Goal: Task Accomplishment & Management: Complete application form

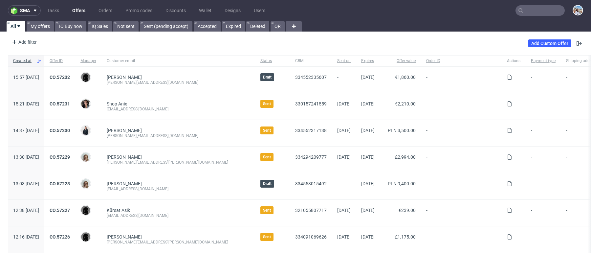
click at [532, 10] on input "text" at bounding box center [539, 10] width 49 height 11
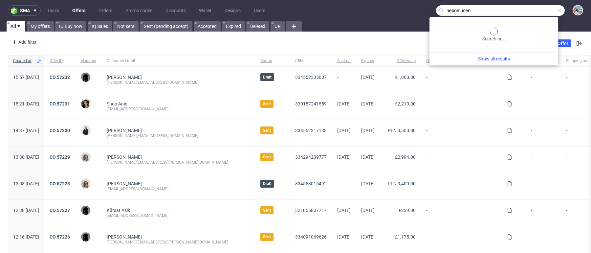
type input "nepomucen"
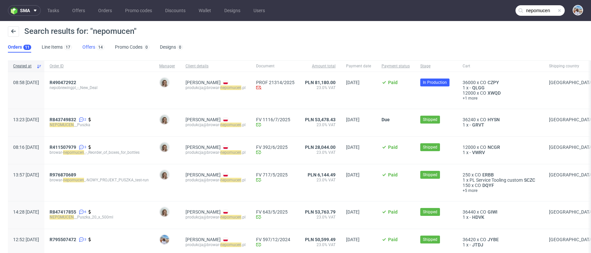
click at [87, 47] on link "Offers 14" at bounding box center [93, 47] width 22 height 11
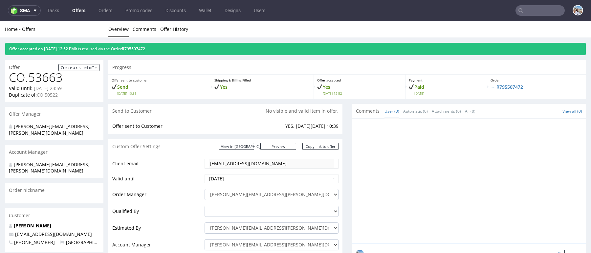
scroll to position [318, 0]
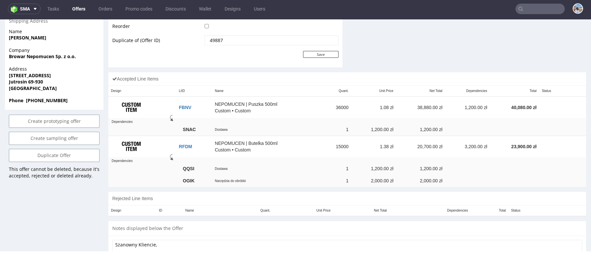
scroll to position [389, 0]
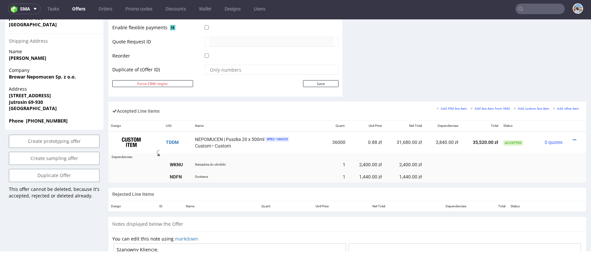
scroll to position [346, 0]
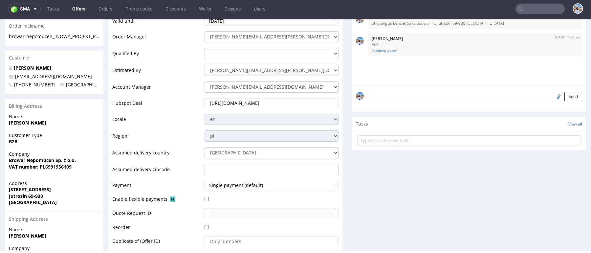
scroll to position [262, 0]
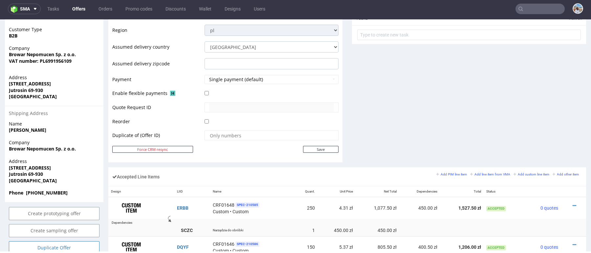
click at [63, 241] on link "Duplicate Offer" at bounding box center [54, 247] width 91 height 13
click at [44, 215] on link "Yes" at bounding box center [44, 217] width 19 height 10
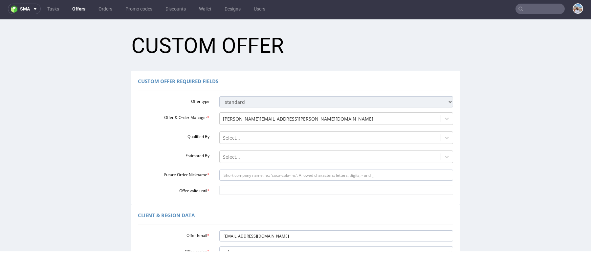
scroll to position [0, 0]
click at [252, 139] on div at bounding box center [330, 138] width 215 height 8
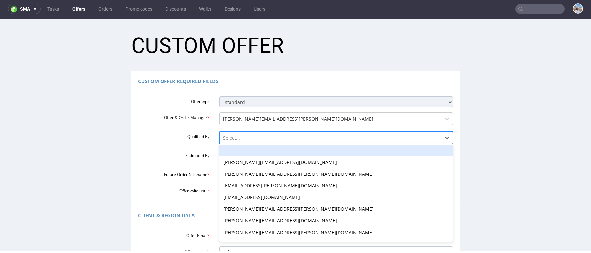
click at [188, 150] on div "Estimated By Select..." at bounding box center [295, 157] width 325 height 14
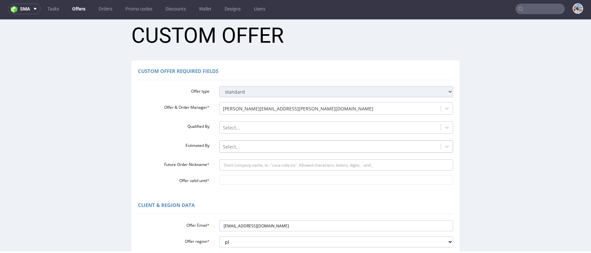
click at [230, 149] on div "Select..." at bounding box center [336, 144] width 234 height 9
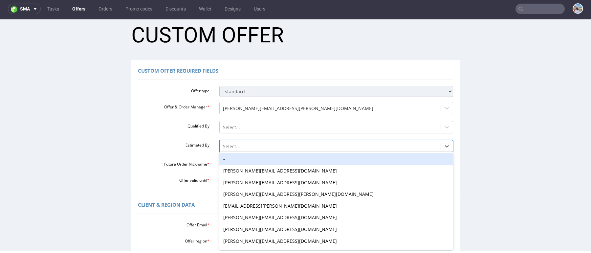
scroll to position [12, 0]
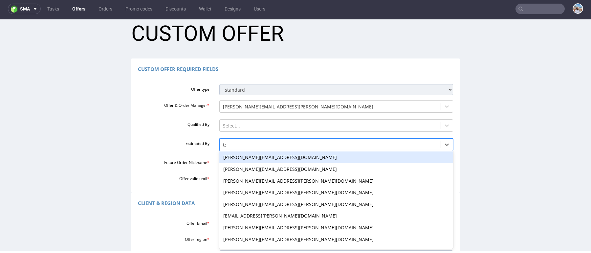
type input "tom"
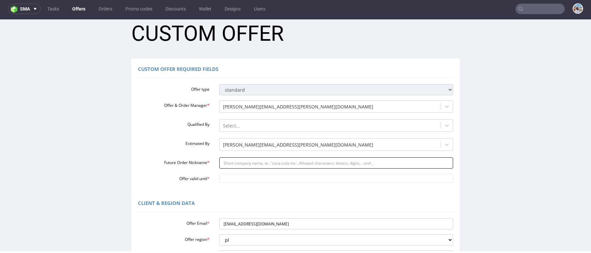
click at [238, 162] on input "Future Order Nickname *" at bounding box center [336, 162] width 234 height 11
paste input "browar-nepomucen_-_test_pod_nowe_maszyny"
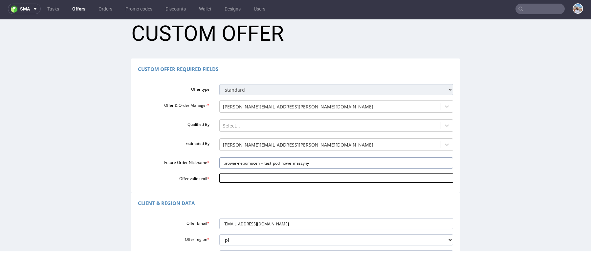
type input "browar-nepomucen_-_test_pod_nowe_maszyny"
click at [235, 182] on input "Offer valid until *" at bounding box center [336, 177] width 234 height 9
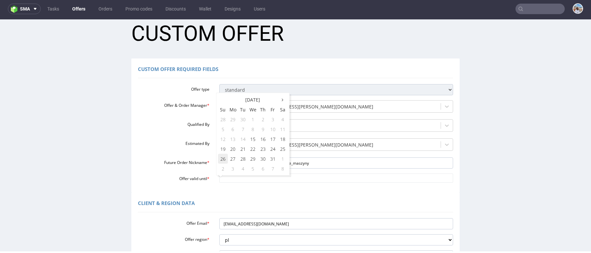
click at [223, 159] on td "26" at bounding box center [223, 159] width 10 height 10
click at [226, 178] on input "2025-10-26" at bounding box center [336, 177] width 234 height 9
click at [274, 157] on td "31" at bounding box center [273, 159] width 10 height 10
type input "[DATE]"
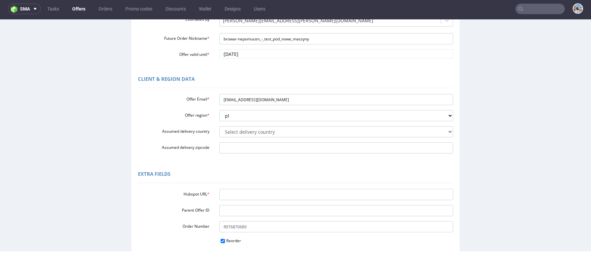
scroll to position [153, 0]
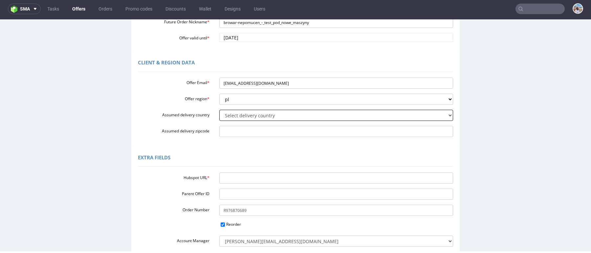
click at [275, 114] on select "Select delivery country Andorra Afghanistan Anguilla Albania Armenia Antarctica…" at bounding box center [336, 115] width 234 height 11
select select "179"
click at [219, 110] on select "Select delivery country Andorra Afghanistan Anguilla Albania Armenia Antarctica…" at bounding box center [336, 115] width 234 height 11
click at [225, 177] on input "Hubspot URL *" at bounding box center [336, 177] width 234 height 11
paste input "[URL][DOMAIN_NAME]"
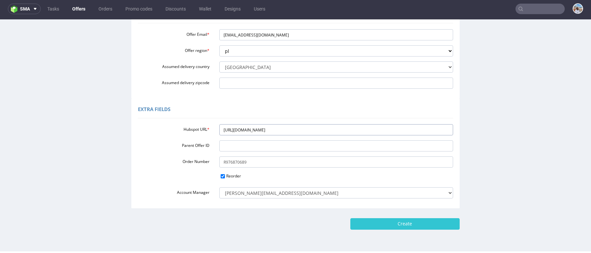
scroll to position [221, 0]
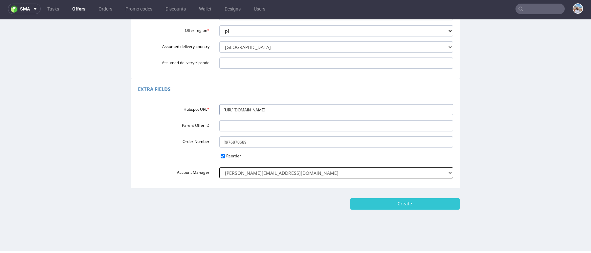
type input "[URL][DOMAIN_NAME]"
click at [268, 171] on select "adrian.margula@packhelp.com alex.lemee@packhelp.com angelina.marc@packhelp.com …" at bounding box center [336, 172] width 234 height 11
click at [219, 167] on select "adrian.margula@packhelp.com alex.lemee@packhelp.com angelina.marc@packhelp.com …" at bounding box center [336, 172] width 234 height 11
click at [387, 204] on input "Create" at bounding box center [404, 203] width 109 height 11
type input "Please wait..."
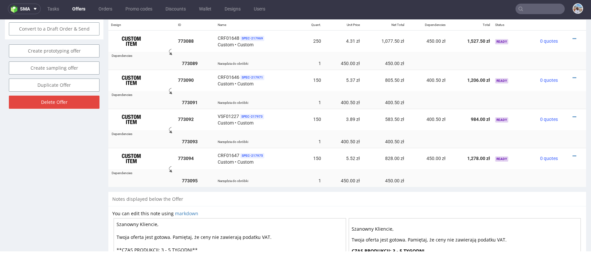
scroll to position [402, 0]
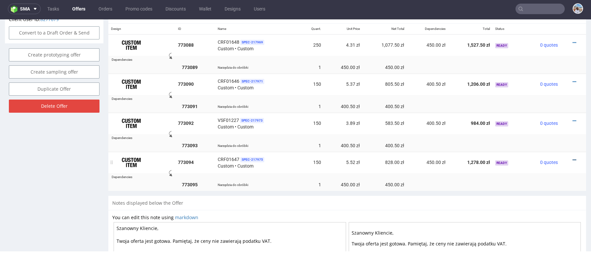
click at [572, 158] on icon at bounding box center [574, 160] width 4 height 5
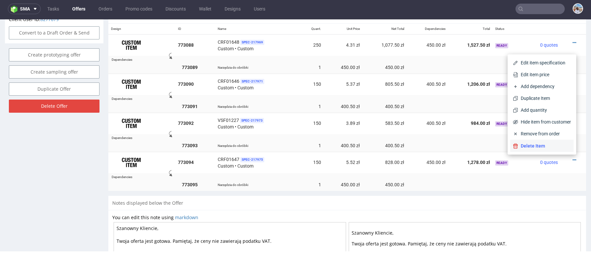
click at [535, 148] on span "Delete Item" at bounding box center [544, 145] width 53 height 7
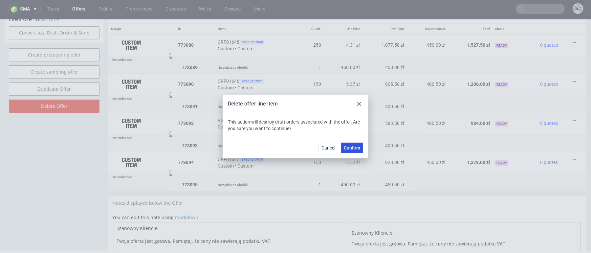
click at [352, 145] on span "Confirm" at bounding box center [352, 147] width 16 height 5
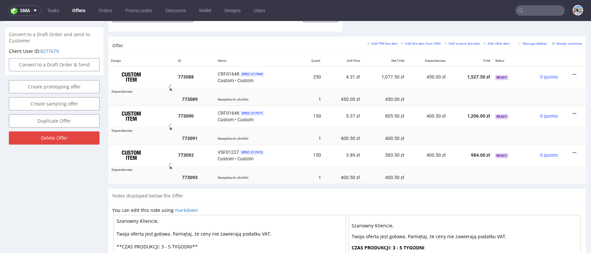
scroll to position [368, 0]
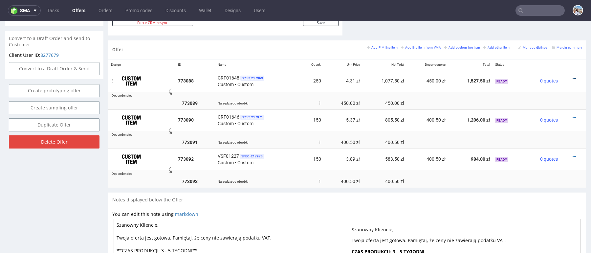
click at [572, 76] on icon at bounding box center [574, 78] width 4 height 5
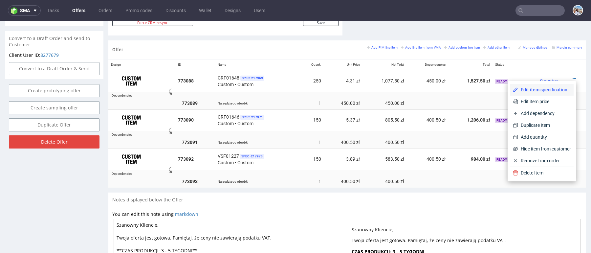
click at [543, 89] on span "Edit item specification" at bounding box center [544, 89] width 53 height 7
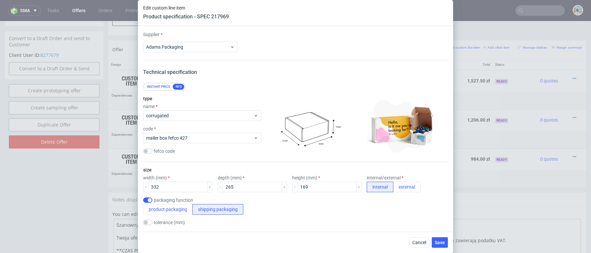
scroll to position [928, 0]
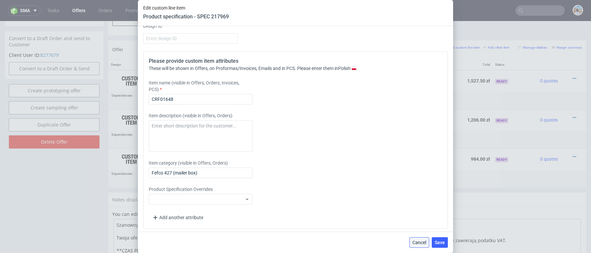
click at [416, 244] on span "Cancel" at bounding box center [419, 242] width 14 height 5
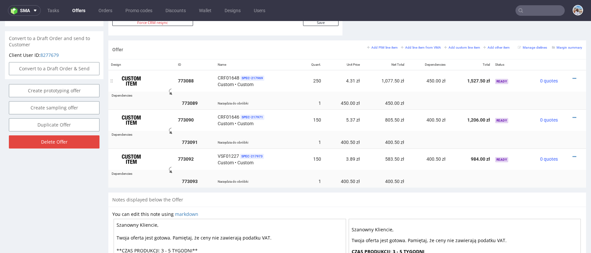
click at [564, 75] on div at bounding box center [571, 78] width 16 height 7
click at [572, 77] on icon at bounding box center [574, 78] width 4 height 5
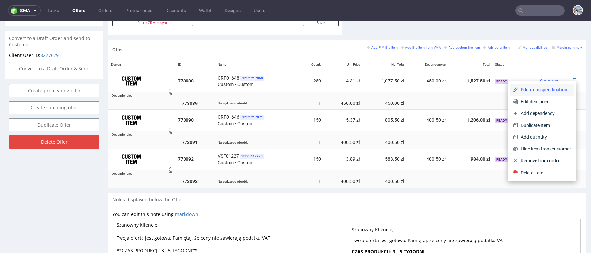
click at [542, 89] on span "Edit item specification" at bounding box center [544, 89] width 53 height 7
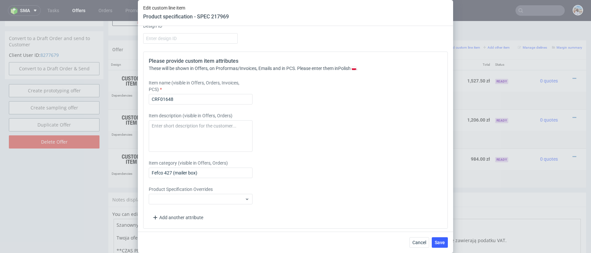
scroll to position [744, 0]
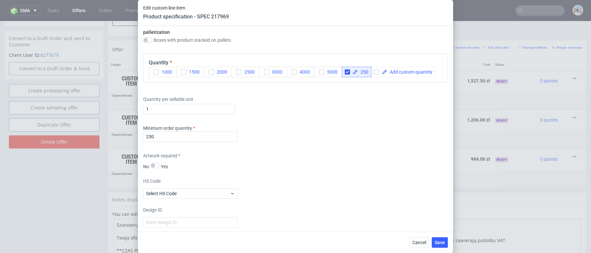
click at [360, 71] on span "250" at bounding box center [363, 72] width 11 height 5
checkbox input "true"
click at [318, 131] on div "Minimum order quantity 250" at bounding box center [295, 135] width 305 height 20
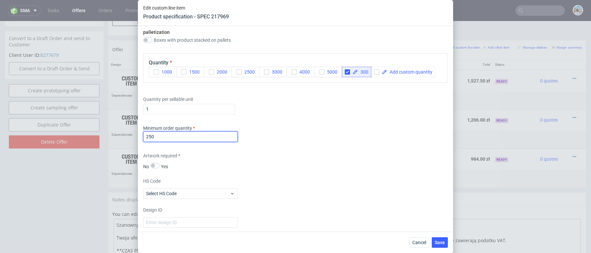
click at [217, 134] on input "250" at bounding box center [190, 136] width 95 height 11
type input "300"
click at [296, 144] on div "Supplier Adams Packaging Technical specification Instant price RFQ type name co…" at bounding box center [295, 128] width 315 height 205
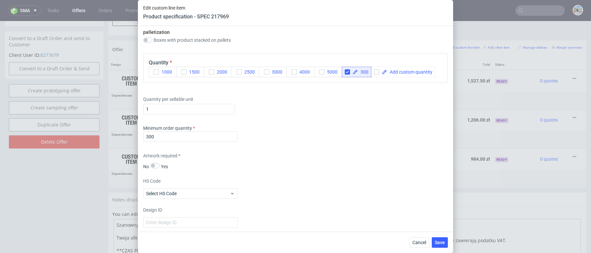
scroll to position [853, 0]
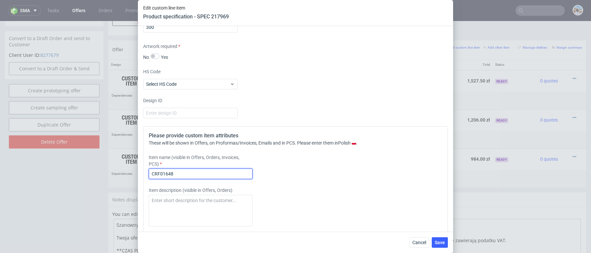
click at [189, 169] on input "CRF01648" at bounding box center [201, 173] width 104 height 11
paste input "KT 732_14969_K_V1"
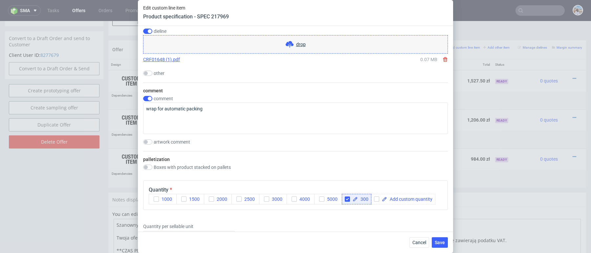
scroll to position [578, 0]
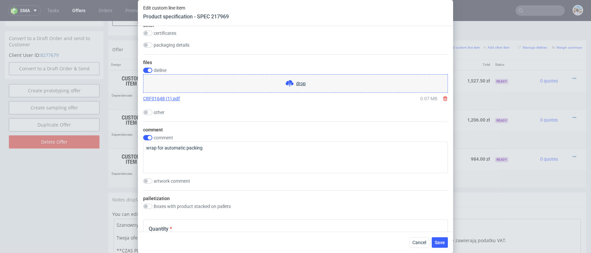
type input "KT 732_14969_K_V1"
click at [419, 241] on span "Cancel" at bounding box center [419, 242] width 14 height 5
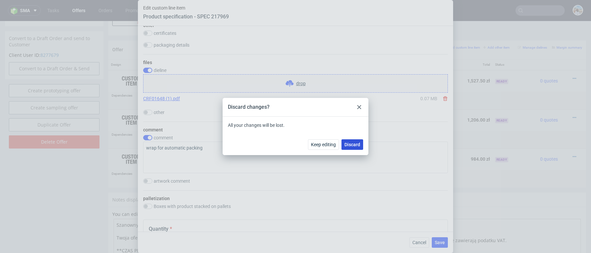
click at [356, 149] on button "Discard" at bounding box center [352, 144] width 22 height 11
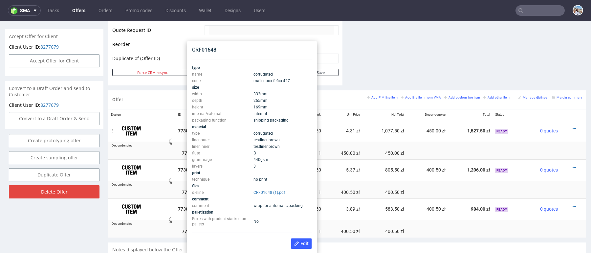
scroll to position [317, 0]
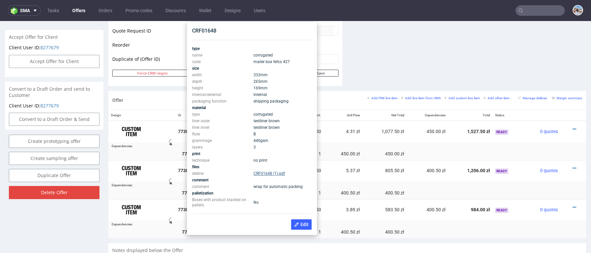
click at [270, 172] on link "CRF01648 (1).pdf" at bounding box center [269, 173] width 32 height 5
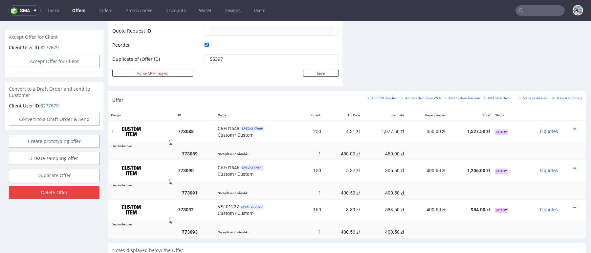
click at [569, 128] on div at bounding box center [571, 129] width 16 height 7
click at [571, 128] on div at bounding box center [571, 129] width 16 height 7
click at [572, 128] on icon at bounding box center [574, 129] width 4 height 5
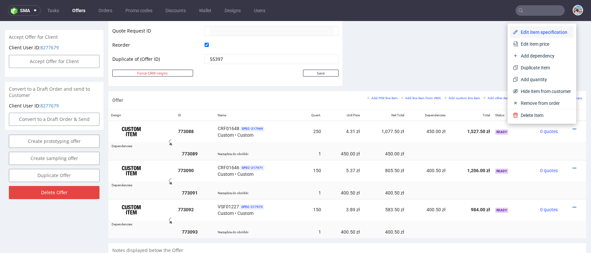
click at [536, 33] on span "Edit item specification" at bounding box center [544, 32] width 53 height 7
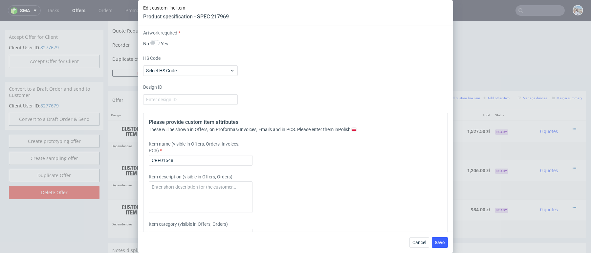
scroll to position [710, 0]
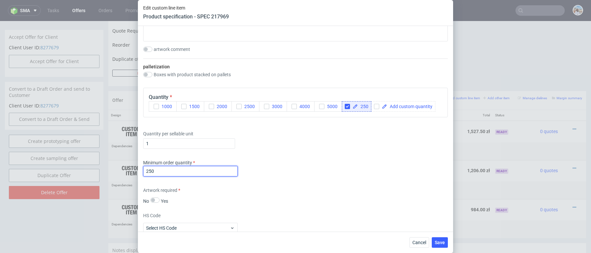
click at [202, 170] on input "250" at bounding box center [190, 171] width 95 height 11
type input "300"
click at [333, 165] on div "Minimum order quantity 300" at bounding box center [295, 169] width 305 height 20
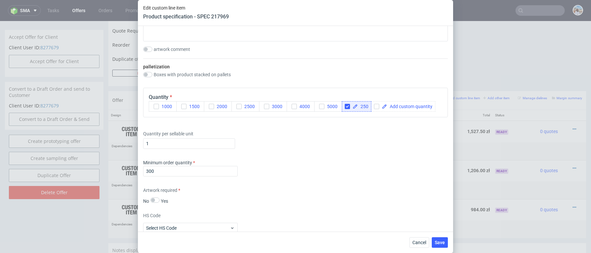
click at [367, 101] on div "250" at bounding box center [357, 106] width 30 height 11
click at [387, 104] on span at bounding box center [409, 106] width 45 height 5
checkbox input "true"
click at [367, 126] on div "Supplier Adams Packaging Technical specification Instant price RFQ type name co…" at bounding box center [295, 128] width 315 height 205
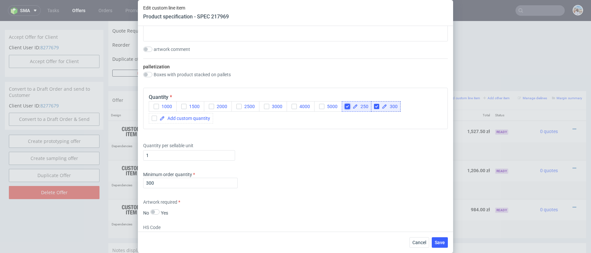
click at [348, 105] on input "checkbox" at bounding box center [347, 106] width 5 height 5
checkbox input "true"
checkbox input "false"
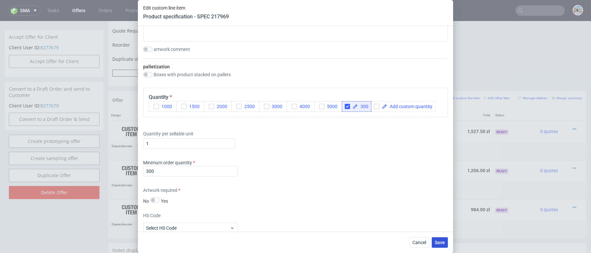
click at [438, 238] on button "Save" at bounding box center [440, 242] width 16 height 11
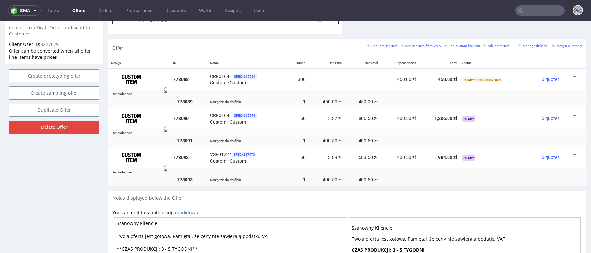
scroll to position [366, 0]
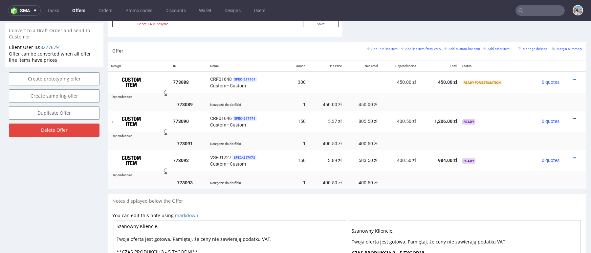
click at [572, 117] on icon at bounding box center [574, 119] width 4 height 5
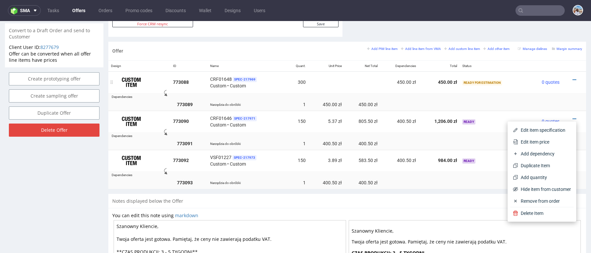
click at [565, 78] on div at bounding box center [572, 79] width 15 height 7
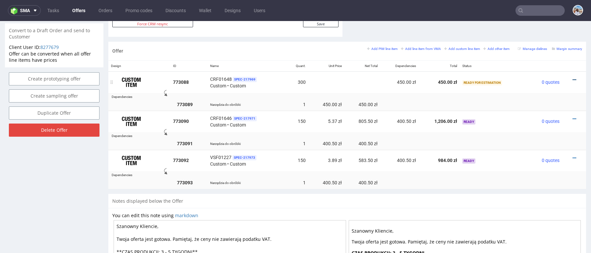
click at [572, 78] on icon at bounding box center [574, 79] width 4 height 5
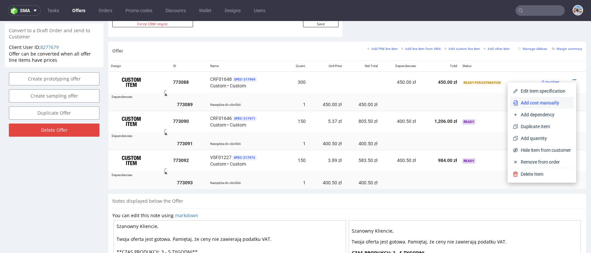
click at [541, 102] on span "Add cost manually" at bounding box center [544, 102] width 53 height 7
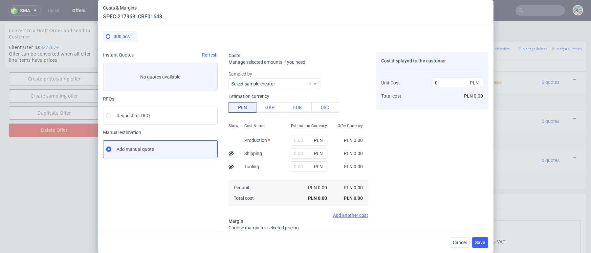
scroll to position [66, 0]
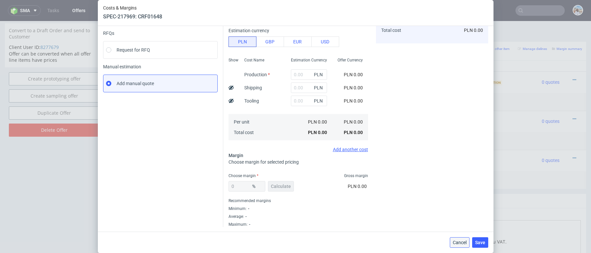
click at [456, 245] on button "Cancel" at bounding box center [460, 242] width 20 height 11
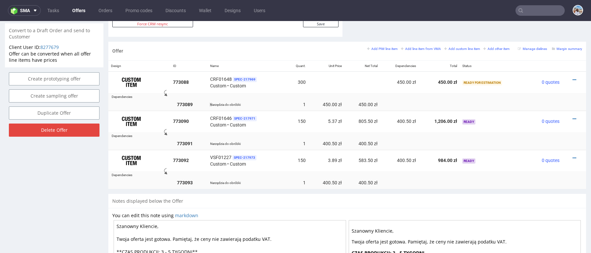
click at [296, 99] on td "1" at bounding box center [297, 104] width 22 height 12
click at [572, 78] on icon at bounding box center [574, 79] width 4 height 5
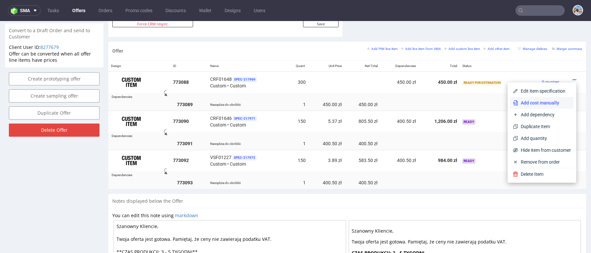
click at [535, 102] on span "Add cost manually" at bounding box center [544, 102] width 53 height 7
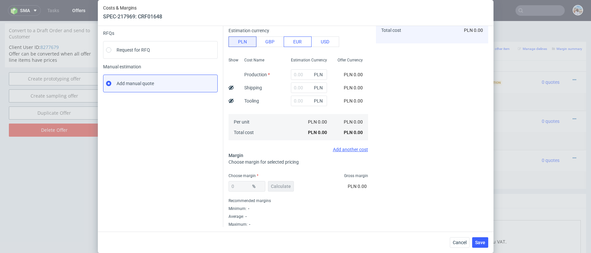
scroll to position [0, 0]
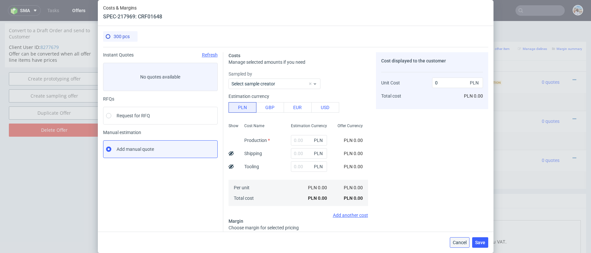
click at [454, 239] on button "Cancel" at bounding box center [460, 242] width 20 height 11
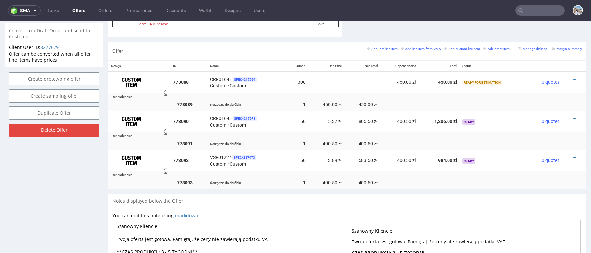
click at [511, 183] on td at bounding box center [494, 182] width 68 height 12
click at [572, 156] on icon at bounding box center [574, 158] width 4 height 5
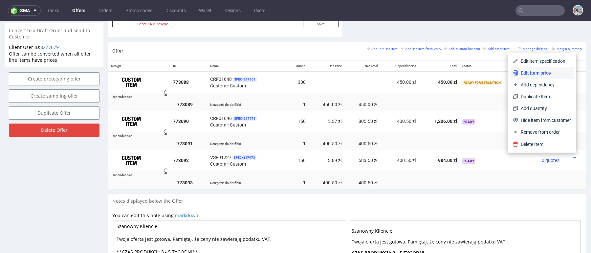
click at [538, 78] on li "Edit item price" at bounding box center [541, 73] width 63 height 12
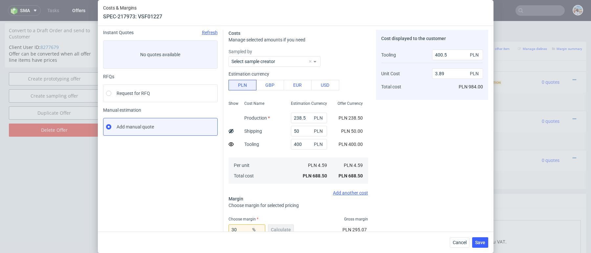
scroll to position [25, 0]
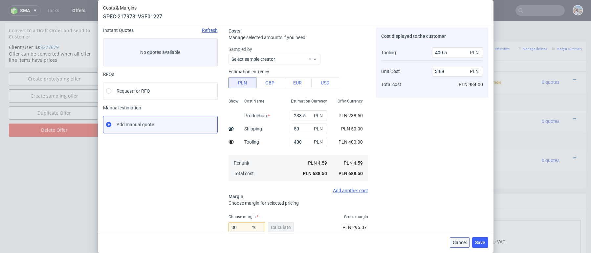
drag, startPoint x: 457, startPoint y: 244, endPoint x: 457, endPoint y: 218, distance: 25.9
click at [457, 244] on span "Cancel" at bounding box center [460, 242] width 14 height 5
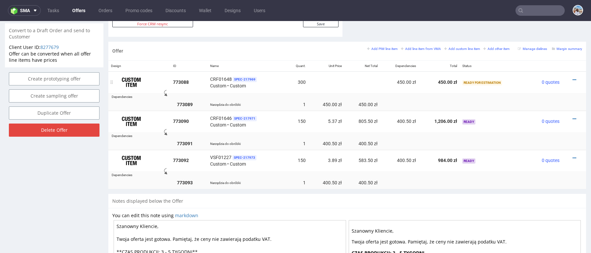
click at [565, 76] on div at bounding box center [572, 79] width 15 height 7
click at [572, 79] on icon at bounding box center [574, 79] width 4 height 5
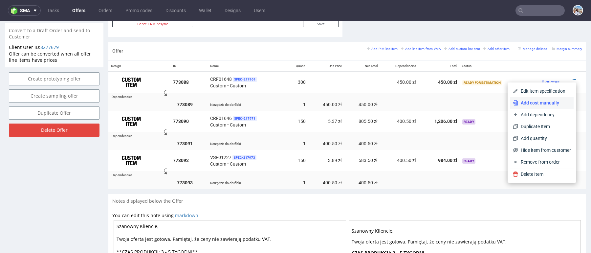
click at [528, 104] on span "Add cost manually" at bounding box center [544, 102] width 53 height 7
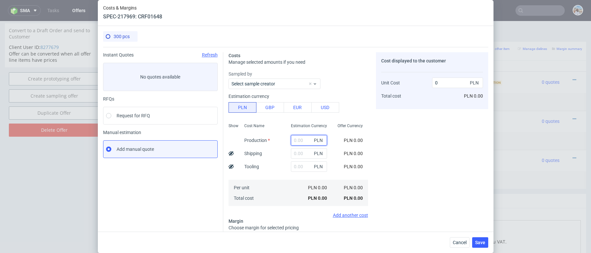
click at [302, 140] on input "text" at bounding box center [309, 140] width 36 height 11
paste input "465"
type input "465"
type input "1.55"
type input "465"
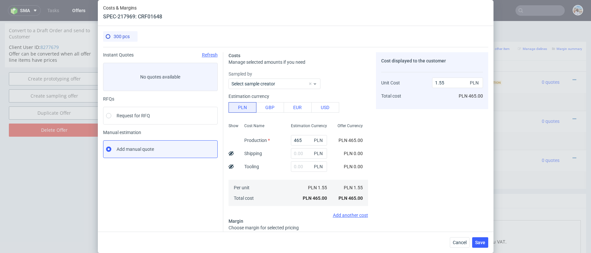
click at [270, 149] on div "Cost Name Production Shipping Tooling Per unit Total cost" at bounding box center [262, 163] width 47 height 87
click at [296, 153] on input "text" at bounding box center [309, 153] width 36 height 11
type input "84"
type input "1.83"
type input "84"
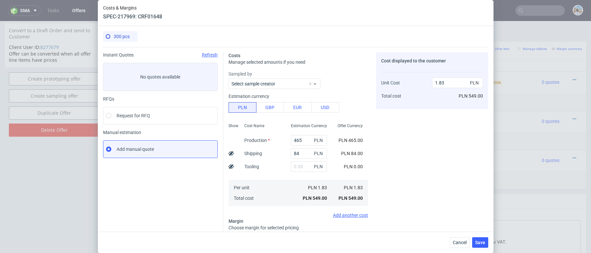
click at [247, 144] on div "Production" at bounding box center [257, 140] width 36 height 13
click at [231, 154] on icon at bounding box center [230, 153] width 5 height 5
type input "1.55"
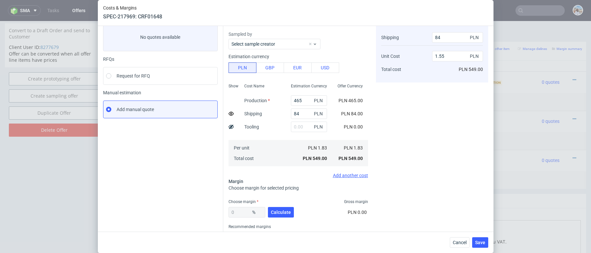
scroll to position [66, 0]
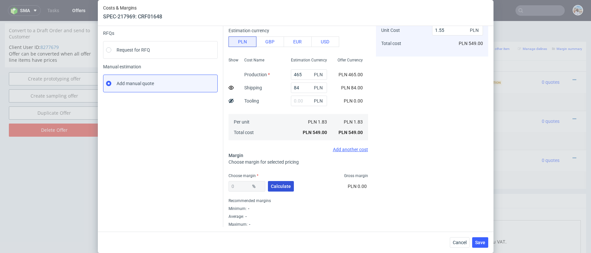
click at [281, 187] on span "Calculate" at bounding box center [281, 186] width 20 height 5
click at [283, 185] on span "Calculate" at bounding box center [281, 186] width 20 height 5
type input "53"
type input "3.61"
click at [296, 97] on input "text" at bounding box center [309, 101] width 36 height 11
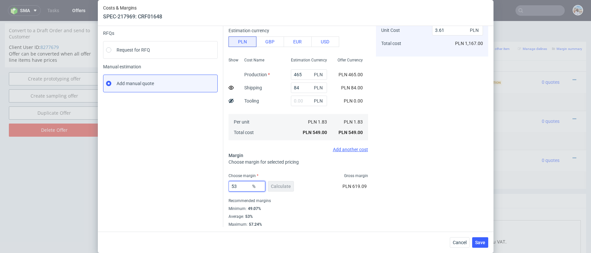
click at [239, 182] on input "53" at bounding box center [246, 186] width 37 height 11
type input "30"
type input "2.33"
click at [171, 137] on div "Instant Quotes Refresh No quotes available RFQs Request for RFQ Manual estimati…" at bounding box center [163, 131] width 120 height 288
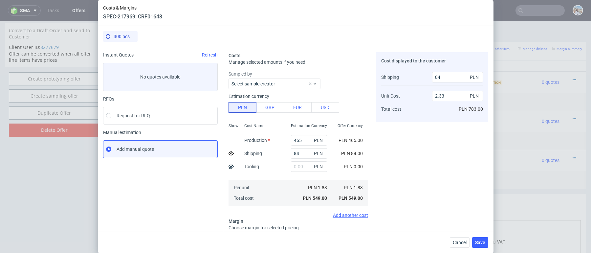
scroll to position [113, 0]
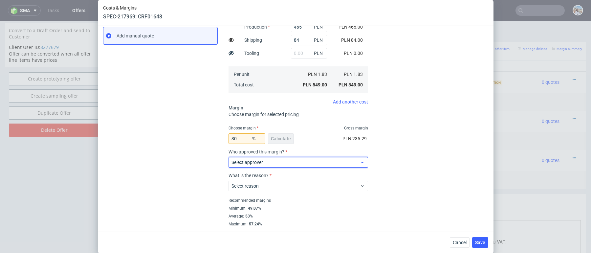
click at [264, 161] on span "Select approver" at bounding box center [295, 162] width 129 height 7
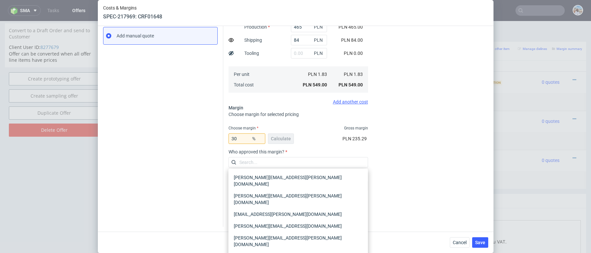
click at [244, 131] on div "30 % Calculate" at bounding box center [261, 140] width 67 height 18
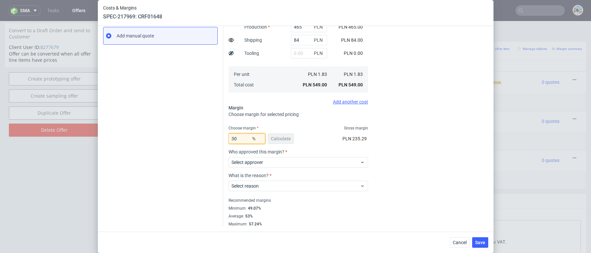
click at [243, 137] on input "30" at bounding box center [246, 138] width 37 height 11
click at [178, 152] on div "Instant Quotes Refresh No quotes available RFQs Request for RFQ Manual estimati…" at bounding box center [163, 83] width 120 height 288
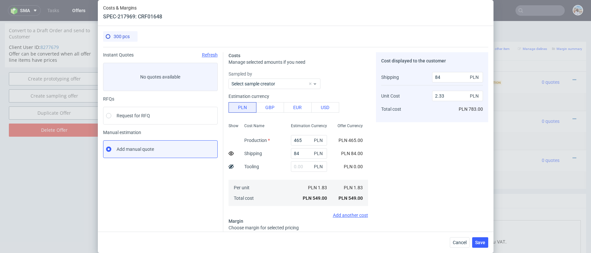
scroll to position [99, 0]
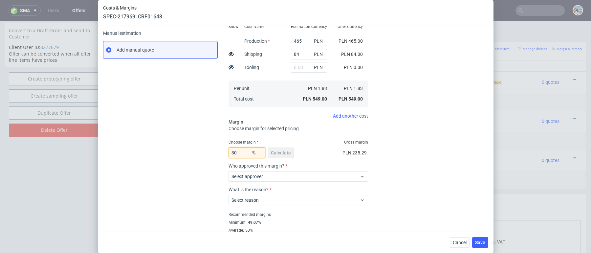
click at [246, 156] on input "30" at bounding box center [246, 152] width 37 height 11
type input "32"
type input "2.41"
type input "32"
click at [262, 171] on div "Select approver" at bounding box center [298, 176] width 140 height 11
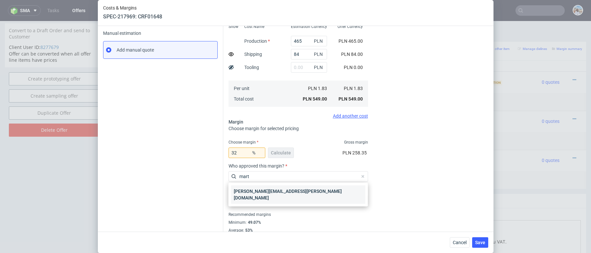
type input "mart"
click at [274, 189] on div "[PERSON_NAME][EMAIL_ADDRESS][PERSON_NAME][DOMAIN_NAME]" at bounding box center [298, 194] width 134 height 18
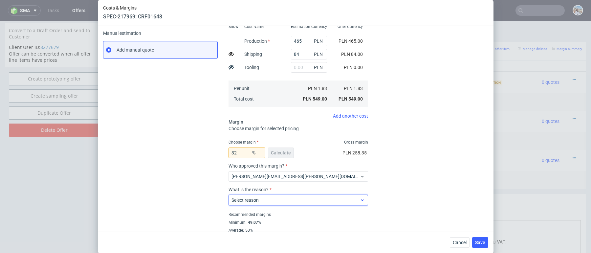
click at [273, 195] on div "Select reason" at bounding box center [298, 200] width 140 height 11
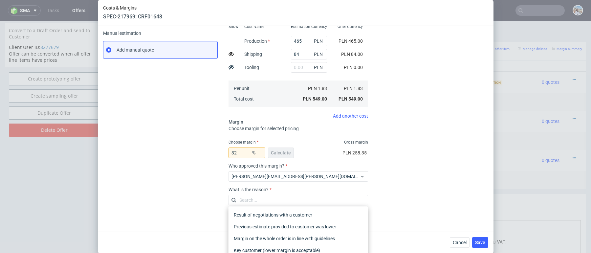
type input "k"
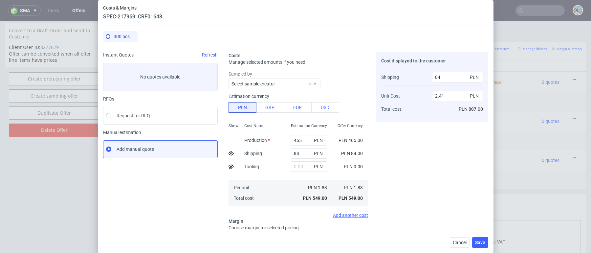
scroll to position [113, 0]
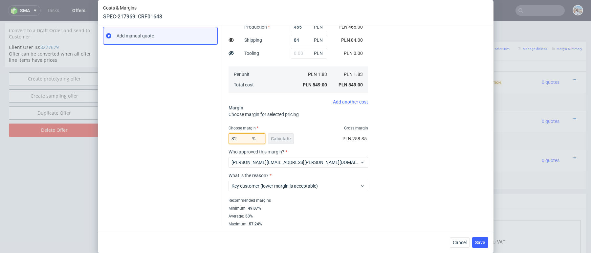
click at [243, 137] on input "32" at bounding box center [246, 138] width 37 height 11
type input "33"
type input "2.45"
type input "35"
type input "2.54"
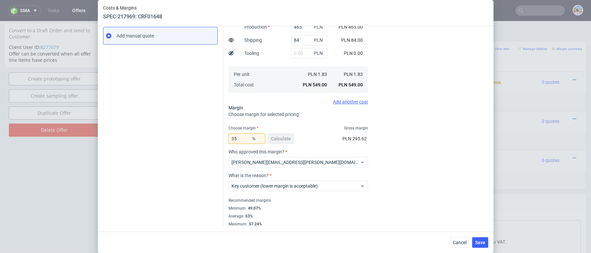
click at [489, 96] on div "300 pcs Instant Quotes Refresh No quotes available RFQs Request for RFQ Manual …" at bounding box center [296, 128] width 396 height 205
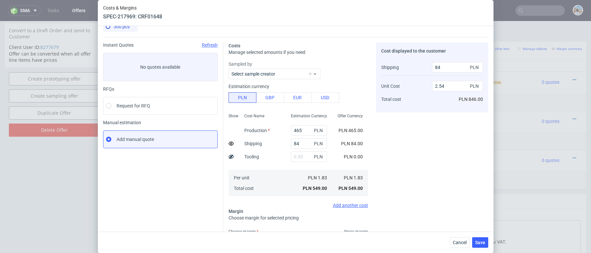
scroll to position [0, 0]
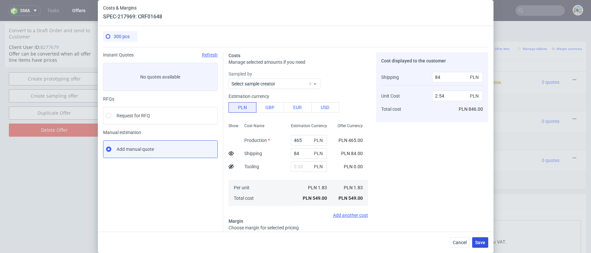
click at [483, 246] on button "Save" at bounding box center [480, 242] width 16 height 11
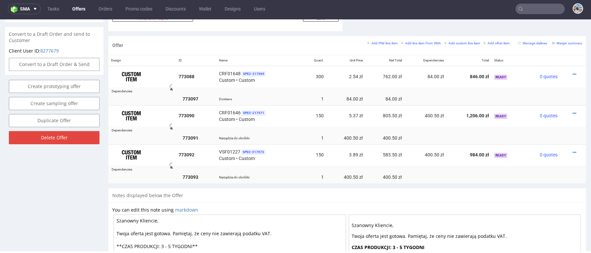
scroll to position [360, 0]
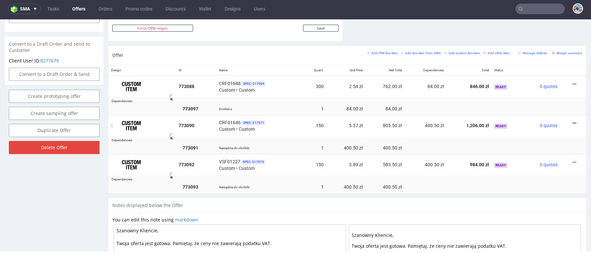
click at [572, 121] on icon at bounding box center [574, 123] width 4 height 5
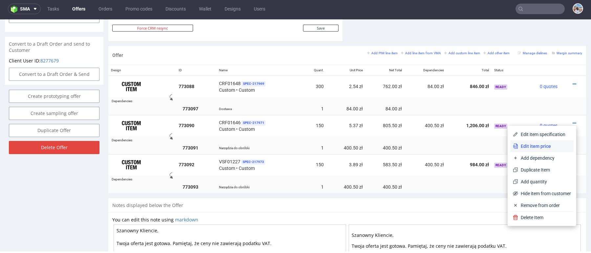
click at [523, 146] on span "Edit item price" at bounding box center [544, 146] width 53 height 7
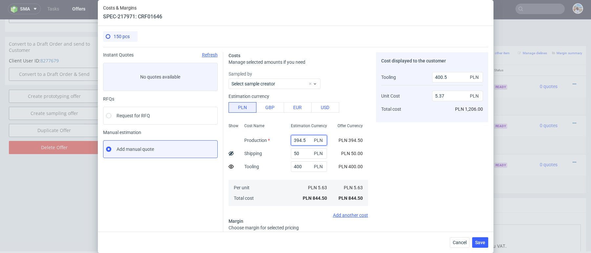
click at [303, 137] on input "394.5" at bounding box center [309, 140] width 36 height 11
paste input "46"
type input "465"
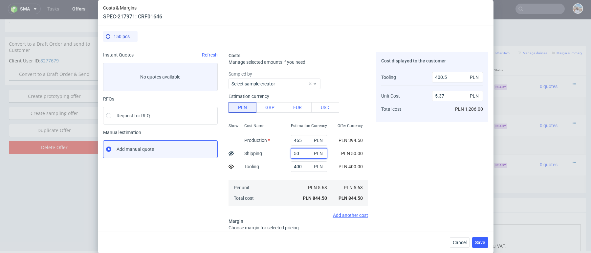
click at [298, 151] on input "50" at bounding box center [309, 153] width 36 height 11
type input "6.04"
click at [301, 150] on input "50" at bounding box center [309, 153] width 36 height 11
click at [301, 151] on input "50" at bounding box center [309, 153] width 36 height 11
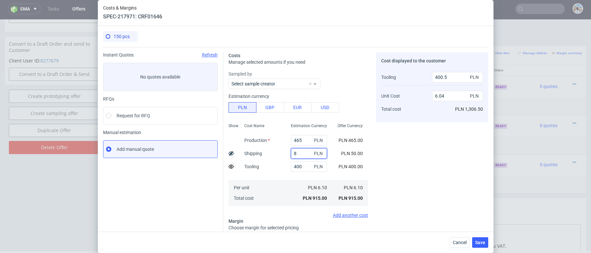
type input "84"
type input "6.37"
type input "8"
type input "5.64"
type input "84"
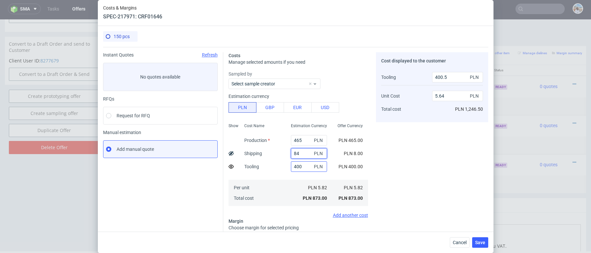
type input "6.37"
type input "84"
click at [294, 166] on input "400" at bounding box center [309, 166] width 36 height 11
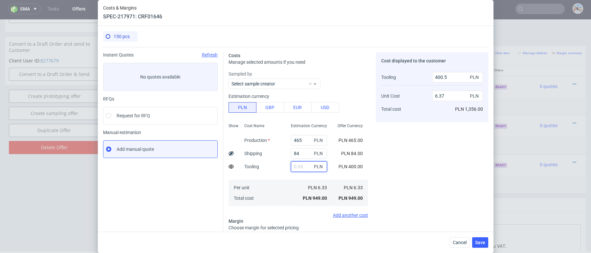
type input "0"
type input "5.23"
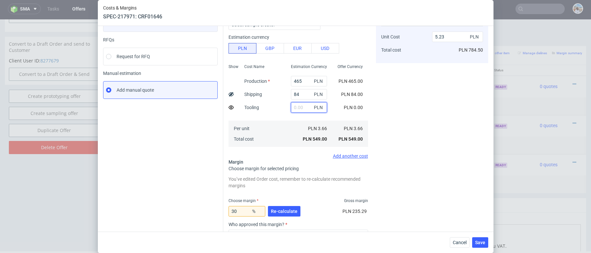
scroll to position [94, 0]
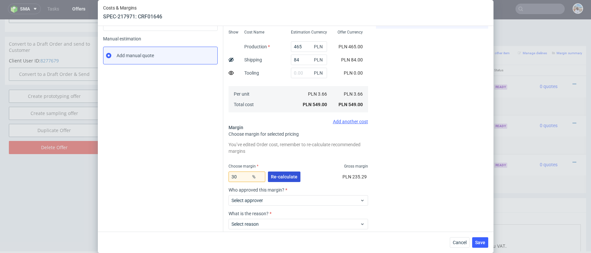
click at [285, 174] on span "Re-calculate" at bounding box center [284, 176] width 27 height 5
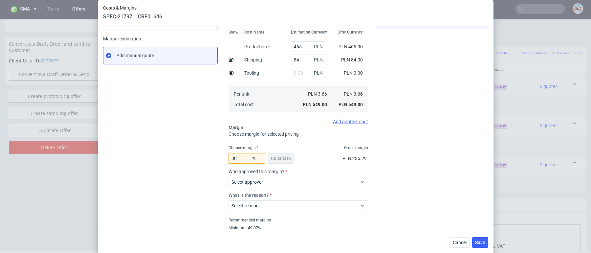
click at [235, 174] on div "Select approver" at bounding box center [298, 180] width 140 height 13
click at [235, 156] on input "30" at bounding box center [246, 158] width 37 height 11
type input "35"
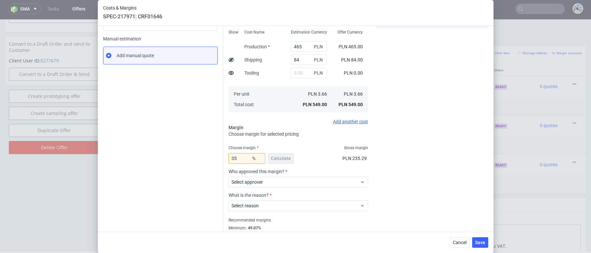
type input "5.63"
click at [174, 161] on div "Instant Quotes Refresh No quotes available RFQs Request for RFQ Manual estimati…" at bounding box center [163, 103] width 120 height 288
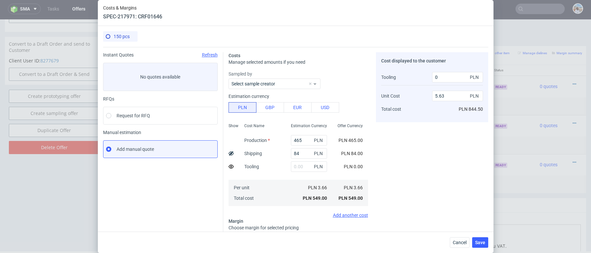
scroll to position [113, 0]
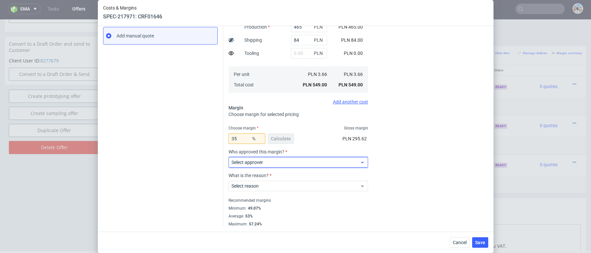
click at [260, 161] on label "Select approver" at bounding box center [247, 162] width 32 height 5
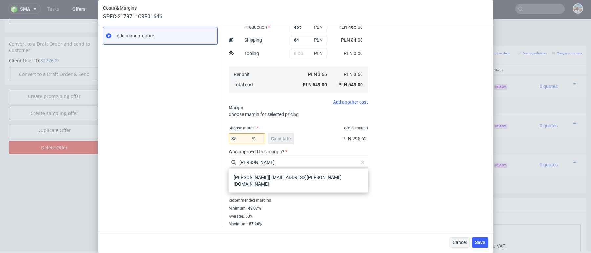
type input "marta"
click at [462, 241] on span "Cancel" at bounding box center [460, 242] width 14 height 5
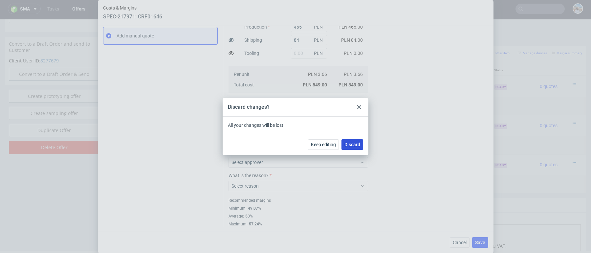
click at [351, 142] on span "Discard" at bounding box center [352, 144] width 16 height 5
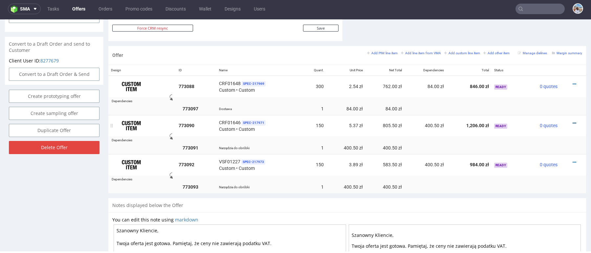
click at [572, 123] on icon at bounding box center [574, 123] width 4 height 5
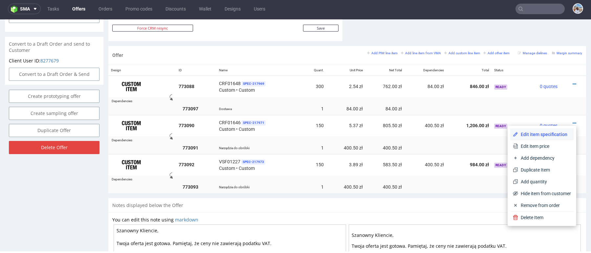
click at [545, 134] on span "Edit item specification" at bounding box center [544, 134] width 53 height 7
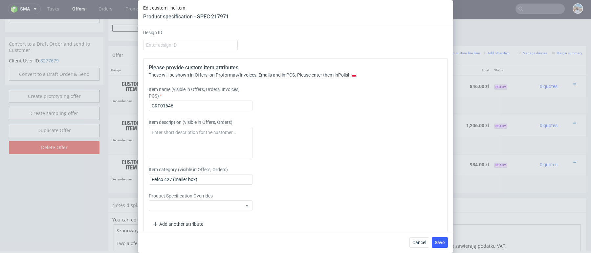
scroll to position [785, 0]
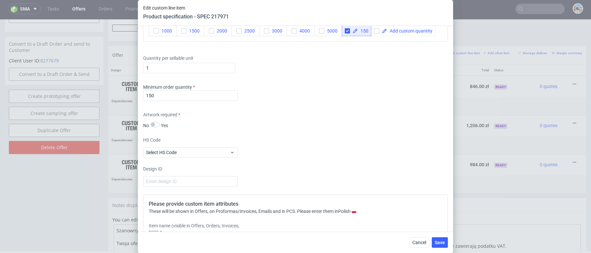
click at [355, 29] on use at bounding box center [355, 31] width 4 height 4
click at [406, 29] on span at bounding box center [409, 31] width 45 height 5
checkbox input "true"
click at [384, 57] on div "Supplier Adams Packaging Technical specification Instant price RFQ type name co…" at bounding box center [295, 128] width 315 height 205
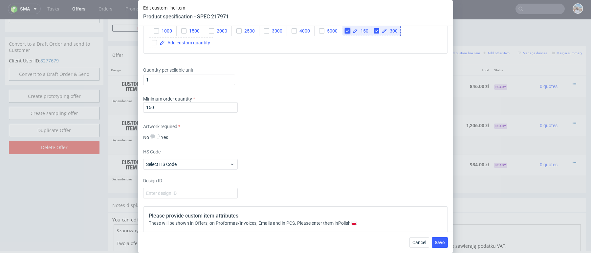
click at [347, 30] on input "checkbox" at bounding box center [347, 30] width 5 height 5
checkbox input "true"
checkbox input "false"
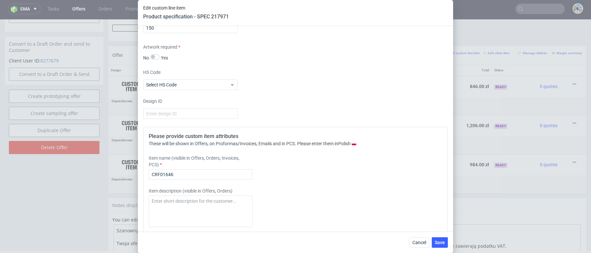
scroll to position [785, 0]
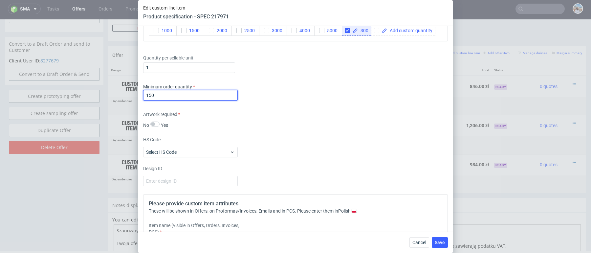
click at [182, 90] on input "150" at bounding box center [190, 95] width 95 height 11
type input "300"
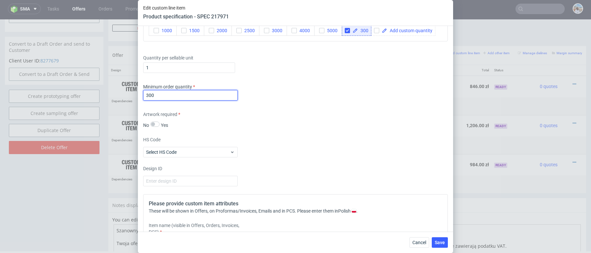
click at [355, 97] on div "Minimum order quantity 300" at bounding box center [295, 93] width 305 height 20
click at [442, 246] on button "Save" at bounding box center [440, 242] width 16 height 11
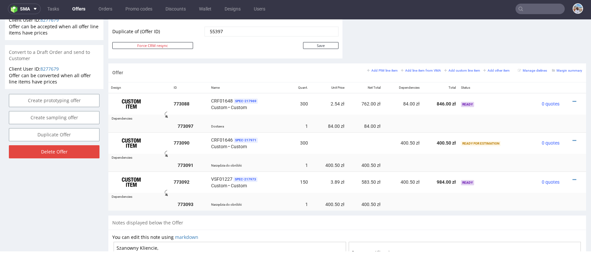
scroll to position [342, 0]
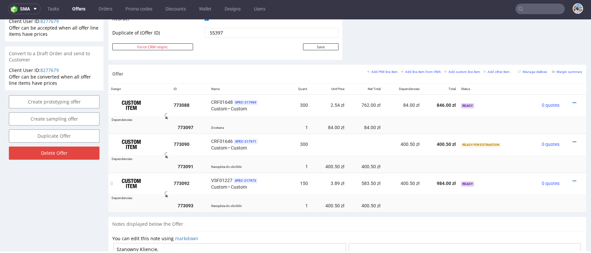
click at [570, 179] on div at bounding box center [572, 181] width 15 height 7
click at [572, 180] on icon at bounding box center [574, 181] width 4 height 5
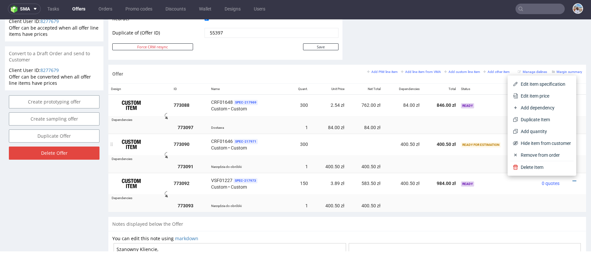
click at [341, 144] on td at bounding box center [329, 145] width 36 height 22
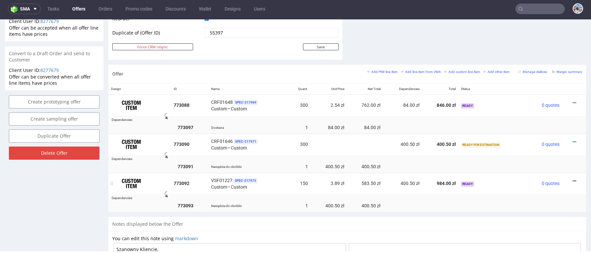
click at [572, 180] on icon at bounding box center [574, 181] width 4 height 5
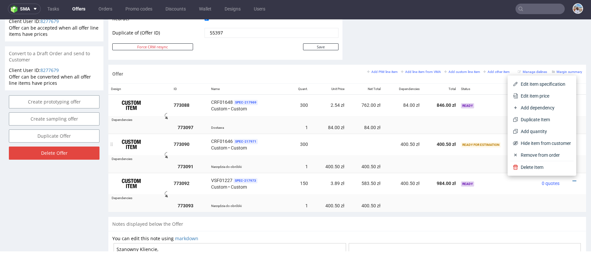
click at [334, 145] on td at bounding box center [329, 145] width 36 height 22
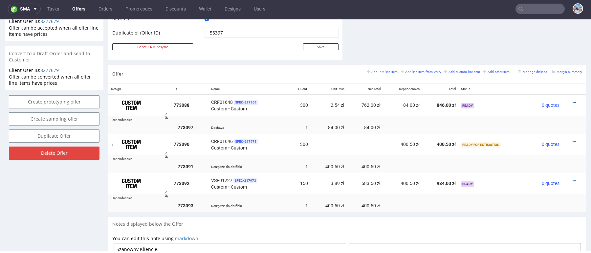
click at [572, 143] on div at bounding box center [572, 142] width 15 height 7
click at [572, 140] on icon at bounding box center [574, 142] width 4 height 5
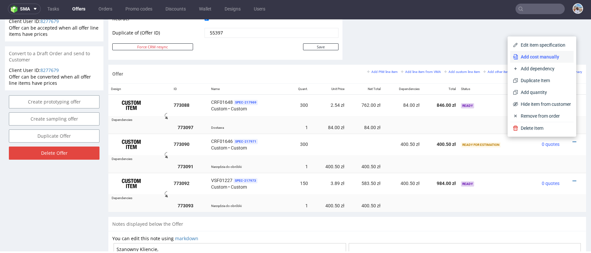
click at [528, 54] on span "Add cost manually" at bounding box center [544, 57] width 53 height 7
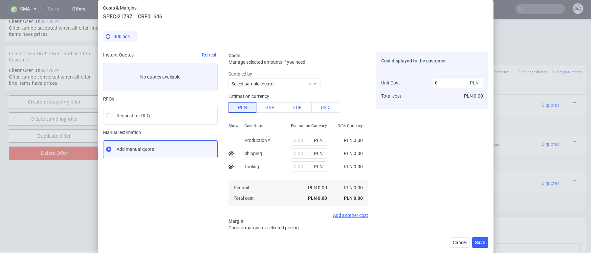
scroll to position [66, 0]
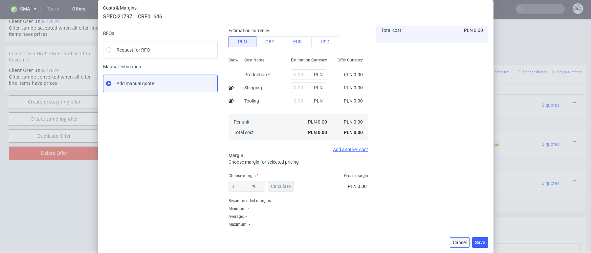
click at [463, 242] on span "Cancel" at bounding box center [460, 242] width 14 height 5
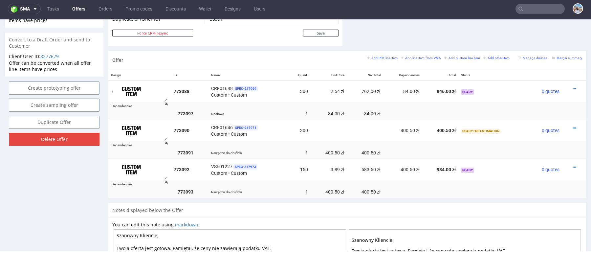
scroll to position [354, 0]
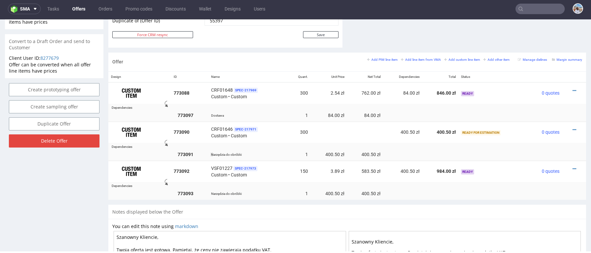
click at [204, 152] on td "773091" at bounding box center [189, 154] width 37 height 12
click at [572, 89] on icon at bounding box center [574, 90] width 4 height 5
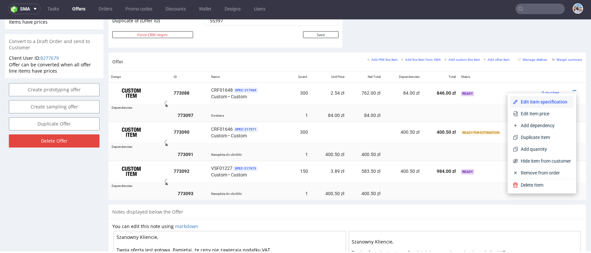
click at [536, 104] on span "Edit item specification" at bounding box center [544, 101] width 53 height 7
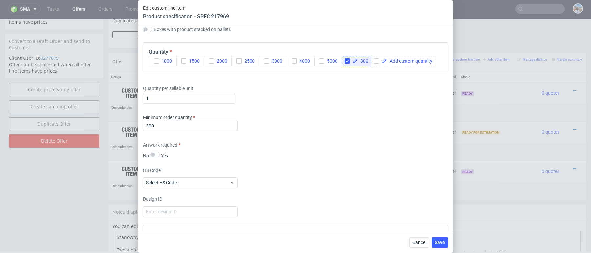
scroll to position [745, 0]
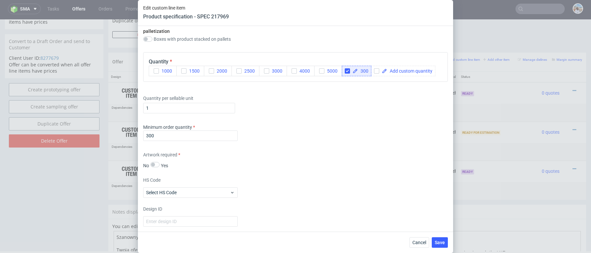
click at [360, 69] on span "300" at bounding box center [363, 71] width 11 height 5
checkbox input "true"
click at [301, 125] on div "Minimum order quantity 300" at bounding box center [295, 134] width 305 height 20
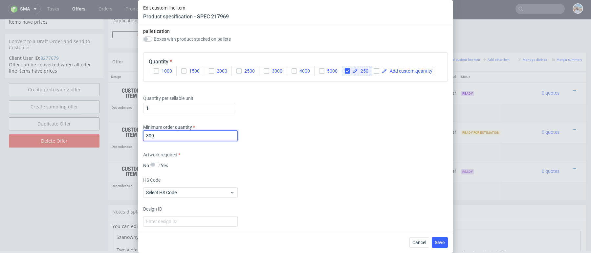
click at [179, 136] on input "300" at bounding box center [190, 135] width 95 height 11
type input "250"
click at [338, 113] on div "Quantity per sellable unit 1" at bounding box center [295, 103] width 305 height 26
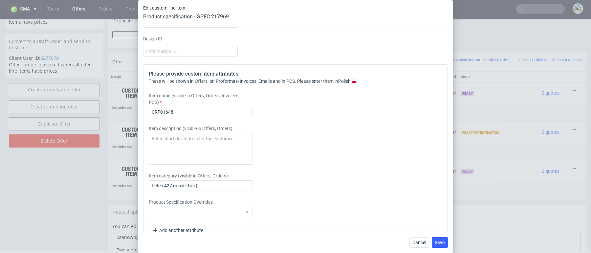
scroll to position [915, 0]
click at [182, 160] on textarea at bounding box center [201, 149] width 104 height 32
paste textarea "Format dla puszki 500 ml x 200 sztuk kartonu, (KT 732_14969_K_V1)"
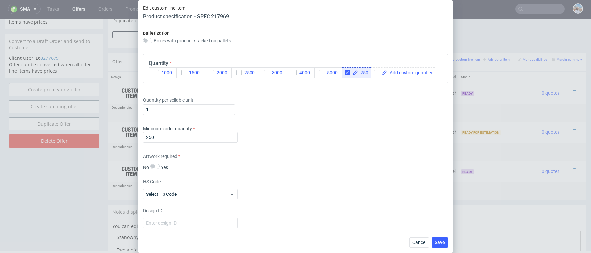
scroll to position [698, 0]
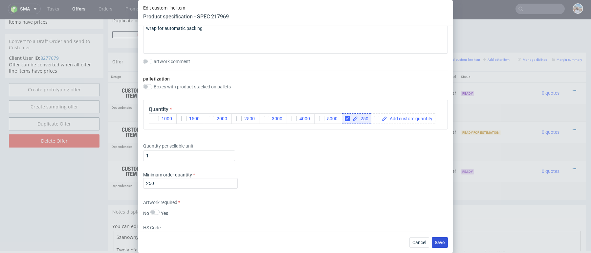
type textarea "Format dla puszki 500 ml x 200 sztuk kartonu, (KT 732_14969_K_V1)"
click at [441, 242] on span "Save" at bounding box center [440, 242] width 10 height 5
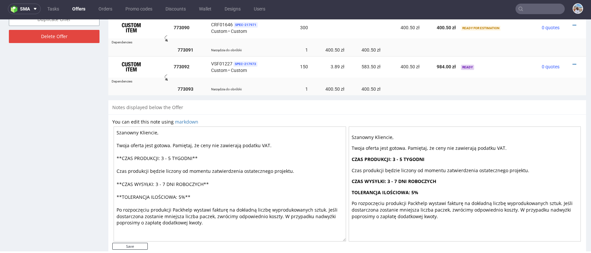
scroll to position [460, 0]
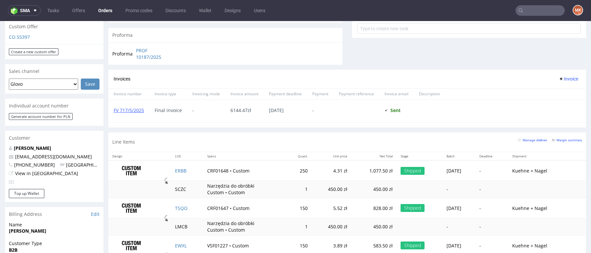
scroll to position [154, 0]
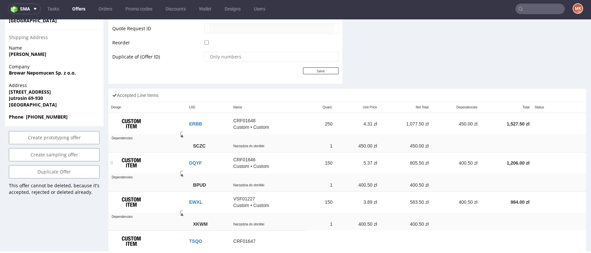
scroll to position [338, 0]
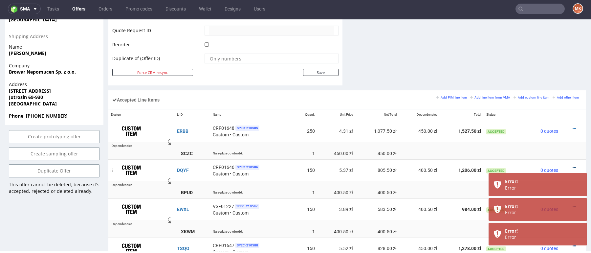
click at [572, 167] on icon at bounding box center [574, 167] width 4 height 5
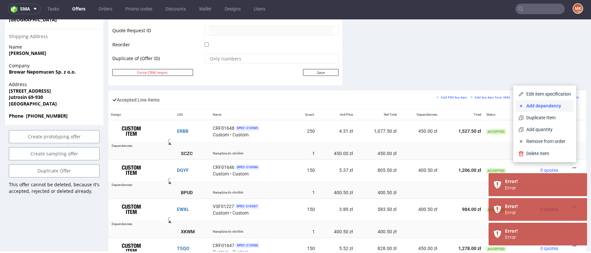
click at [544, 108] on span "Add dependency" at bounding box center [547, 105] width 47 height 7
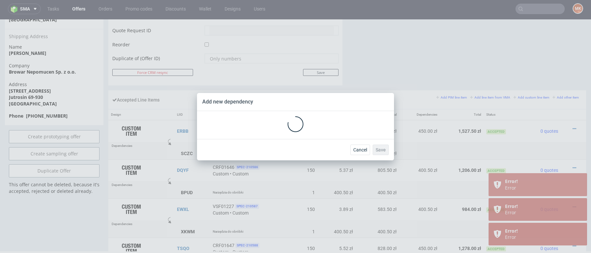
click at [544, 108] on div "Add new dependency Cancel Save" at bounding box center [295, 126] width 591 height 253
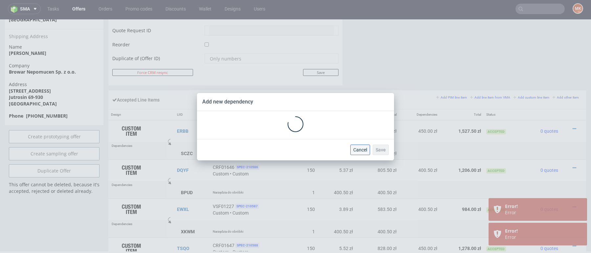
click at [363, 151] on span "Cancel" at bounding box center [360, 149] width 14 height 5
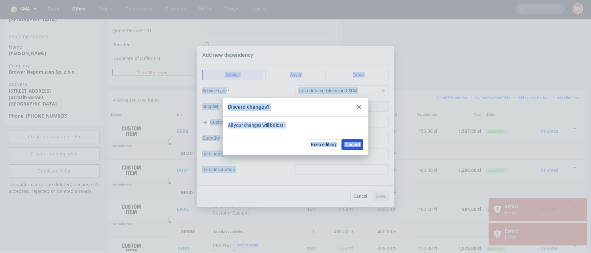
click at [349, 144] on span "Discard" at bounding box center [352, 144] width 16 height 5
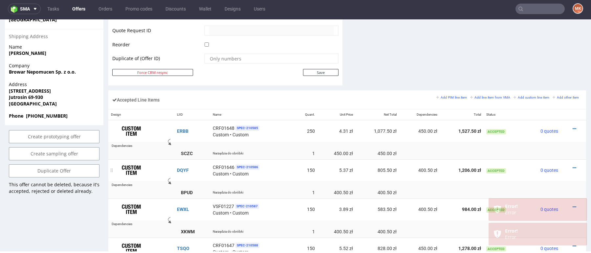
click at [565, 165] on div at bounding box center [571, 167] width 16 height 7
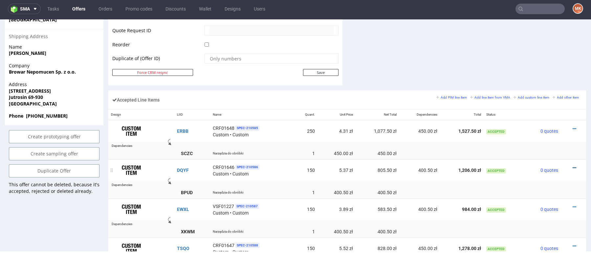
click at [572, 165] on icon at bounding box center [574, 167] width 4 height 5
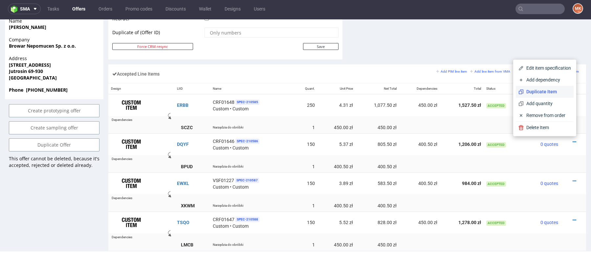
scroll to position [365, 0]
click at [429, 138] on td "400.50 zł" at bounding box center [419, 144] width 41 height 22
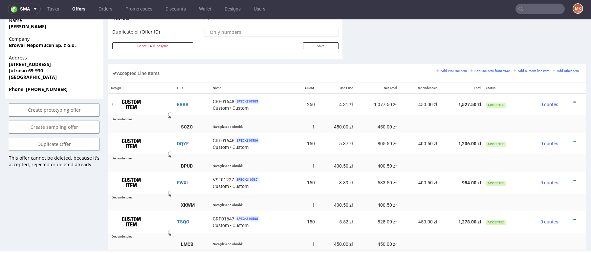
click at [572, 100] on icon at bounding box center [574, 102] width 4 height 5
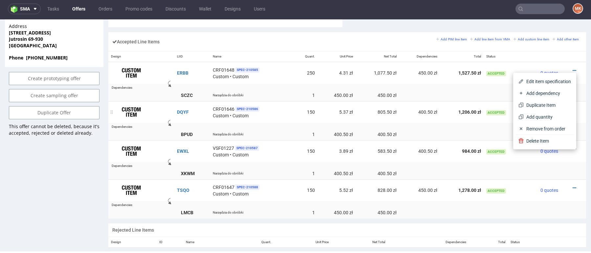
scroll to position [396, 0]
click at [391, 158] on td "583.50 zł" at bounding box center [377, 151] width 44 height 22
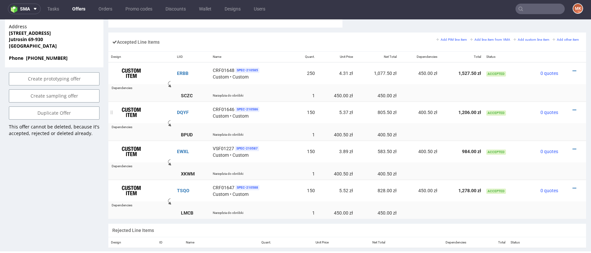
click at [310, 112] on td "150" at bounding box center [305, 112] width 24 height 22
click at [572, 69] on icon at bounding box center [574, 71] width 4 height 5
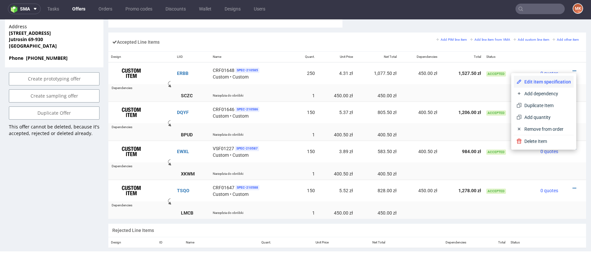
click at [550, 83] on span "Edit item specification" at bounding box center [546, 81] width 49 height 7
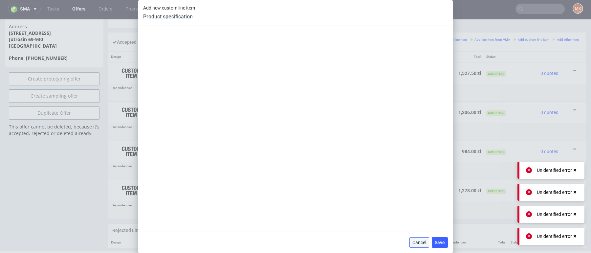
click at [421, 244] on span "Cancel" at bounding box center [419, 242] width 14 height 5
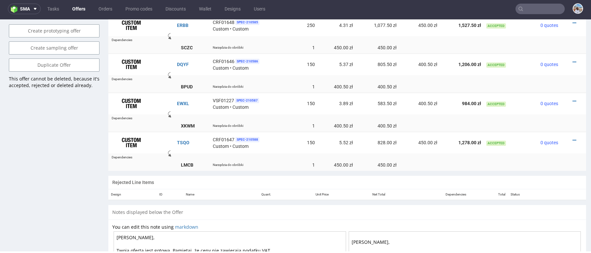
scroll to position [445, 0]
click at [572, 59] on icon at bounding box center [574, 61] width 4 height 5
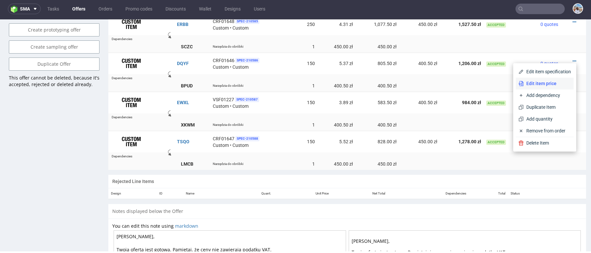
click at [545, 81] on span "Edit item price" at bounding box center [547, 83] width 47 height 7
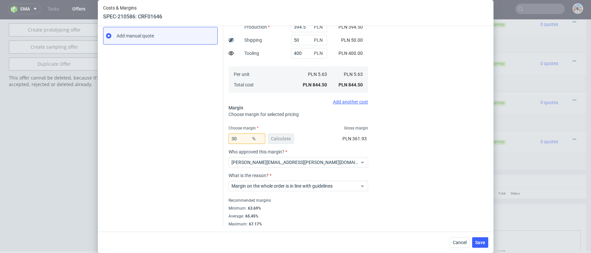
scroll to position [0, 0]
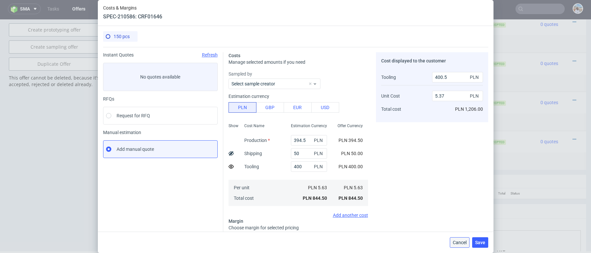
click at [456, 244] on span "Cancel" at bounding box center [460, 242] width 14 height 5
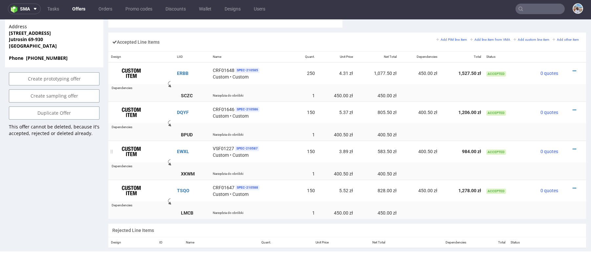
scroll to position [409, 0]
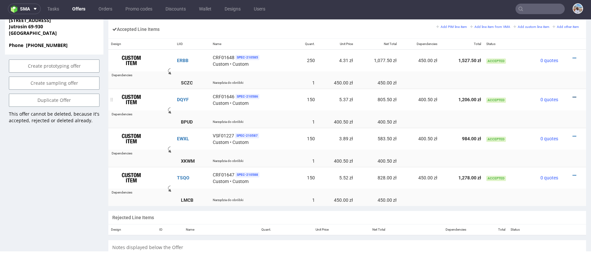
click at [572, 97] on icon at bounding box center [574, 97] width 4 height 5
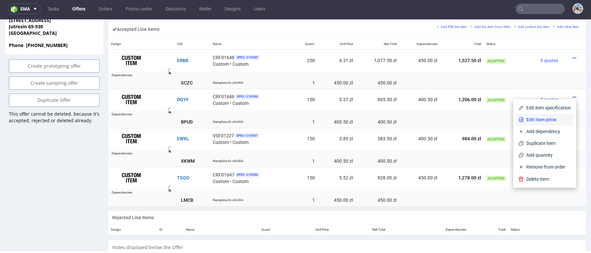
click at [544, 119] on span "Edit item price" at bounding box center [547, 119] width 47 height 7
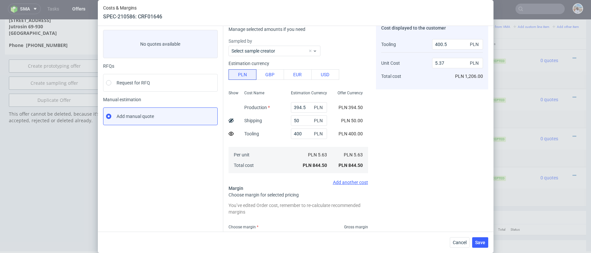
scroll to position [29, 0]
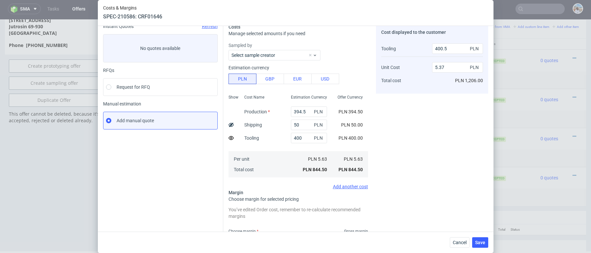
click at [312, 131] on div "400 PLN" at bounding box center [309, 137] width 47 height 13
click at [308, 134] on input "400" at bounding box center [309, 138] width 36 height 11
type input "0"
type input "4.23"
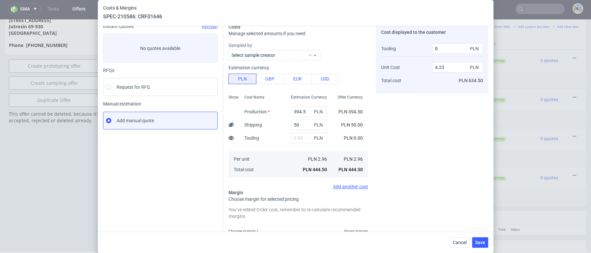
click at [275, 129] on div "Cost Name Production Shipping Tooling Per unit Total cost" at bounding box center [262, 135] width 47 height 87
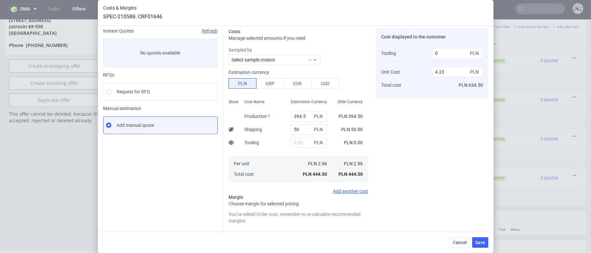
scroll to position [0, 0]
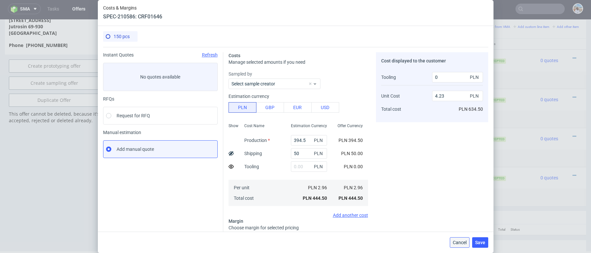
click at [462, 243] on span "Cancel" at bounding box center [460, 242] width 14 height 5
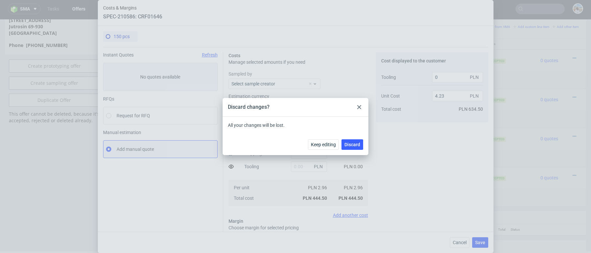
click at [358, 151] on div "Keep editing Discard" at bounding box center [296, 144] width 146 height 21
click at [351, 144] on span "Discard" at bounding box center [352, 144] width 16 height 5
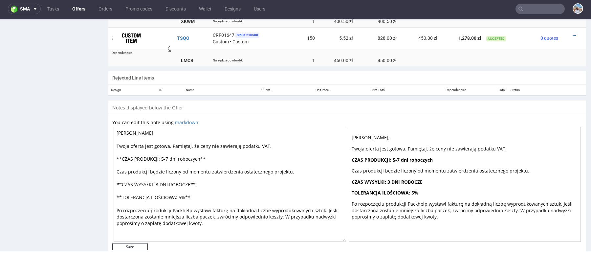
scroll to position [562, 0]
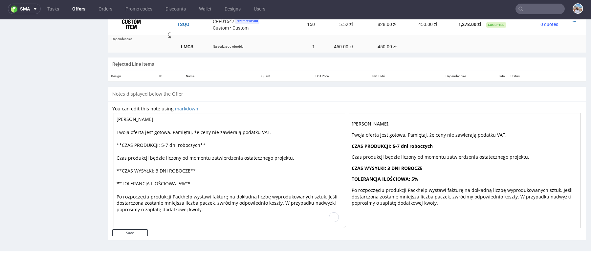
drag, startPoint x: 190, startPoint y: 204, endPoint x: 101, endPoint y: 108, distance: 131.0
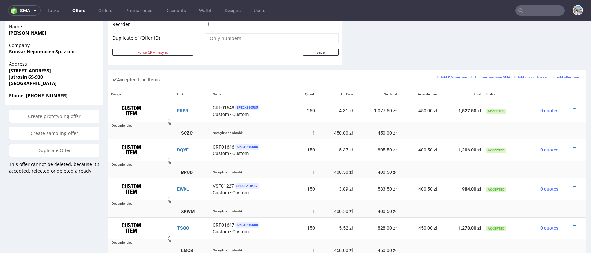
scroll to position [355, 0]
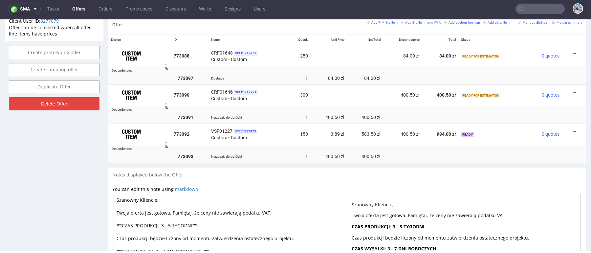
scroll to position [363, 0]
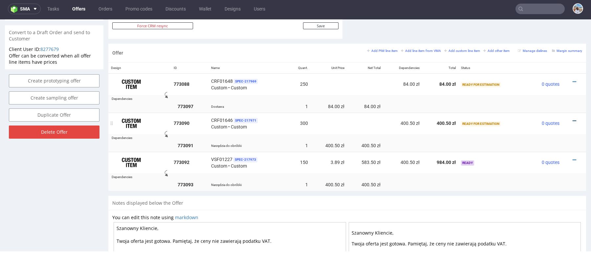
click at [572, 120] on icon at bounding box center [574, 120] width 4 height 5
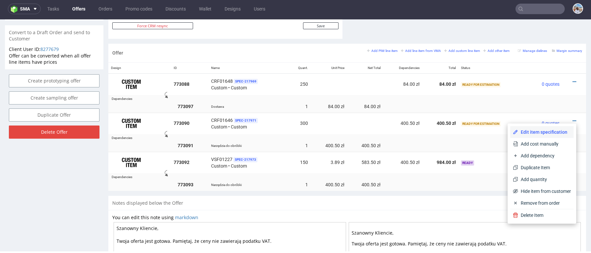
click at [527, 133] on span "Edit item specification" at bounding box center [544, 132] width 53 height 7
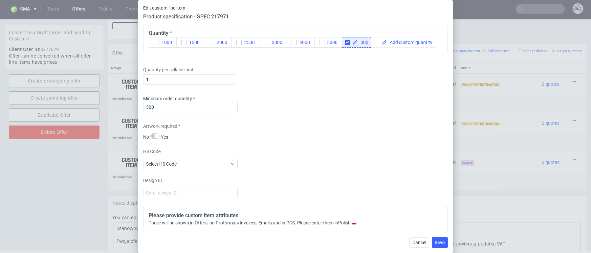
scroll to position [928, 0]
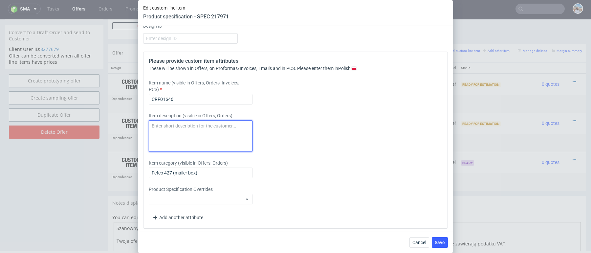
click at [175, 128] on textarea at bounding box center [201, 136] width 104 height 32
paste textarea "ormat dla puszki 330 ml x 150 sztuk kartonu, (KT 732_14970_K_V1)"
click at [151, 125] on textarea "ormat dla puszki 330 ml x 150 sztuk kartonu, (KT 732_14970_K_V1)" at bounding box center [201, 136] width 104 height 32
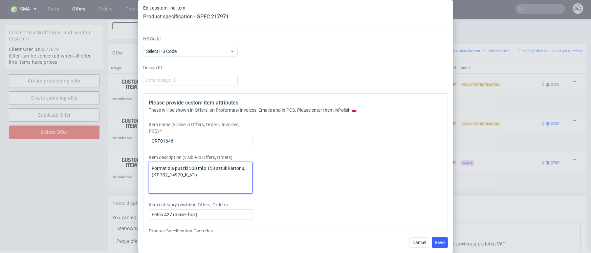
scroll to position [887, 0]
click at [203, 171] on textarea "Format dla puszki 330 ml x 150 sztuk kartonu, (KT 732_14970_K_V1)" at bounding box center [201, 177] width 104 height 32
drag, startPoint x: 201, startPoint y: 171, endPoint x: 136, endPoint y: 171, distance: 65.3
click at [136, 171] on div "Edit custom line item Product specification - SPEC 217971 Supplier [PERSON_NAME…" at bounding box center [295, 126] width 591 height 253
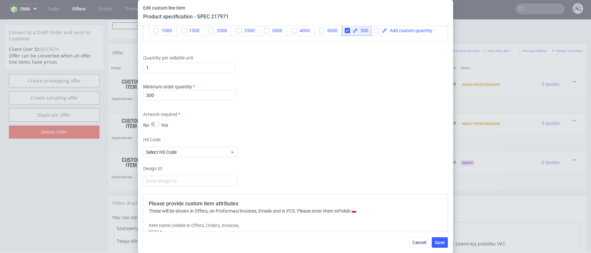
scroll to position [782, 0]
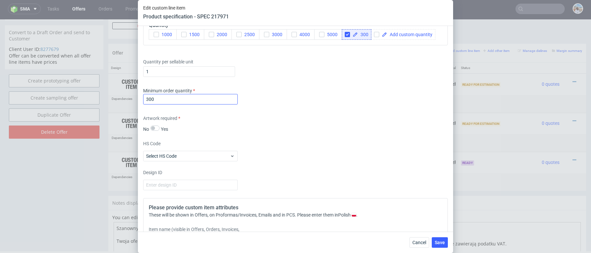
type textarea "Format dla puszki 330 ml x 150 sztuk kartonu, (KT 732_14970_K_V1)"
click at [171, 94] on input "300" at bounding box center [190, 99] width 95 height 11
click at [171, 96] on input "300" at bounding box center [190, 99] width 95 height 11
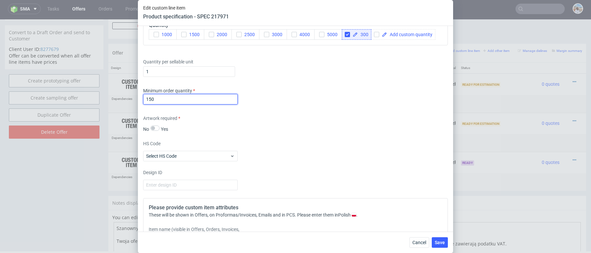
type input "150"
click at [364, 32] on span "300" at bounding box center [363, 34] width 11 height 5
click at [394, 33] on span at bounding box center [409, 34] width 45 height 5
checkbox input "true"
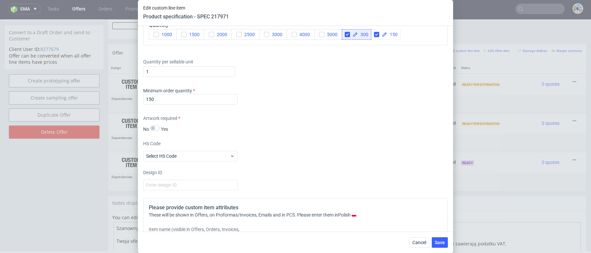
click at [389, 39] on div "Quantity 1000 1500 2000 2500 3000 4000 5000 300 150" at bounding box center [295, 31] width 305 height 30
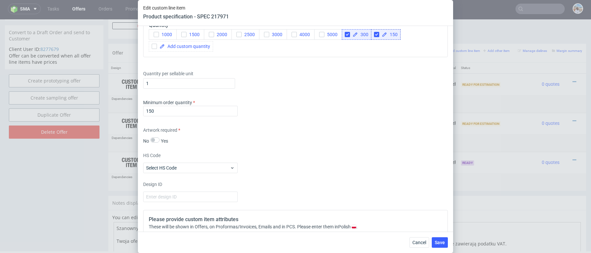
click at [353, 32] on icon at bounding box center [355, 34] width 5 height 5
click at [348, 32] on input "checkbox" at bounding box center [347, 34] width 5 height 5
checkbox input "true"
checkbox input "false"
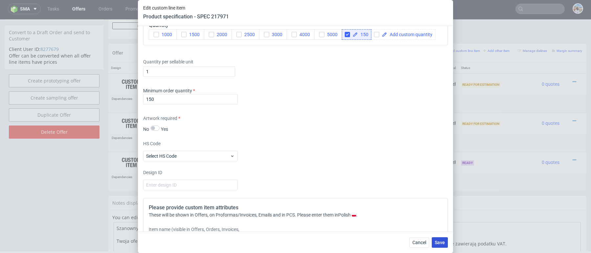
click at [443, 241] on span "Save" at bounding box center [440, 242] width 10 height 5
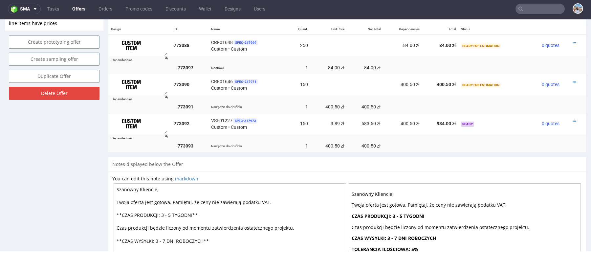
scroll to position [335, 0]
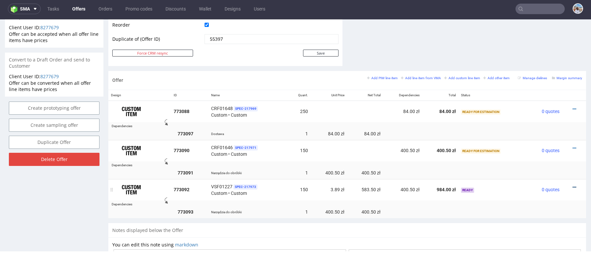
click at [572, 185] on icon at bounding box center [574, 187] width 4 height 5
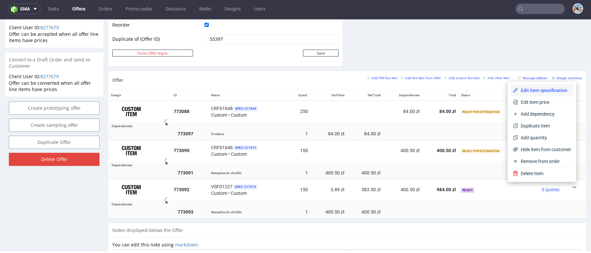
click at [546, 86] on li "Edit item specification" at bounding box center [541, 90] width 63 height 12
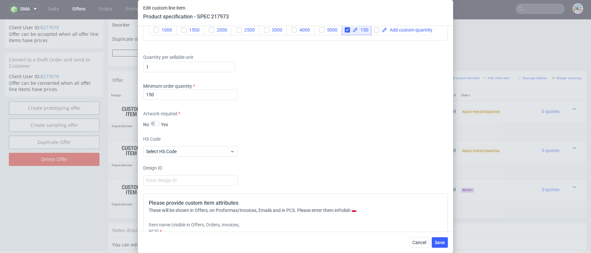
scroll to position [765, 0]
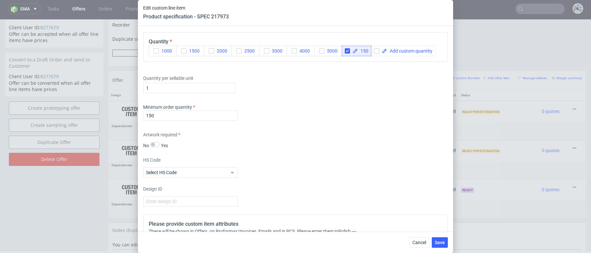
click at [364, 51] on span "150" at bounding box center [363, 51] width 11 height 5
checkbox input "true"
click at [359, 120] on div "Minimum order quantity 150" at bounding box center [295, 114] width 305 height 20
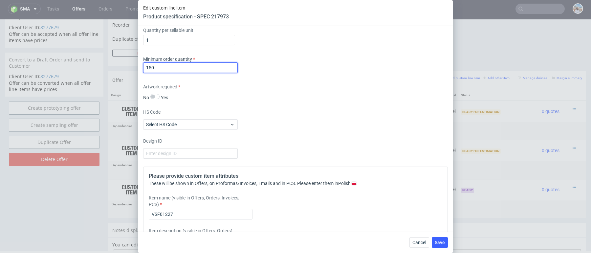
scroll to position [920, 0]
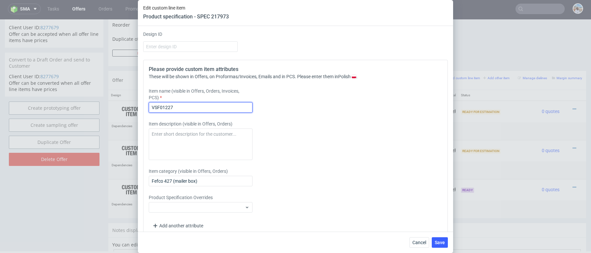
click at [186, 102] on input "VSF01227" at bounding box center [201, 107] width 104 height 11
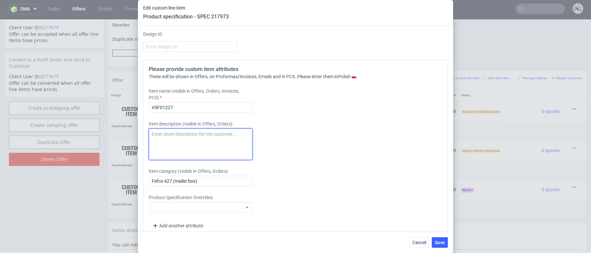
click at [166, 141] on textarea at bounding box center [201, 144] width 104 height 32
paste textarea "podstawa kartonu) x 300 szt. (KT 732_14971_K_V1)"
click at [156, 132] on textarea "podstawa kartonu) x 300 szt. (KT 732_14971_K_V1)" at bounding box center [201, 144] width 104 height 32
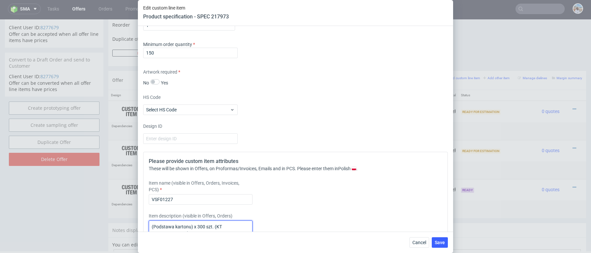
scroll to position [780, 0]
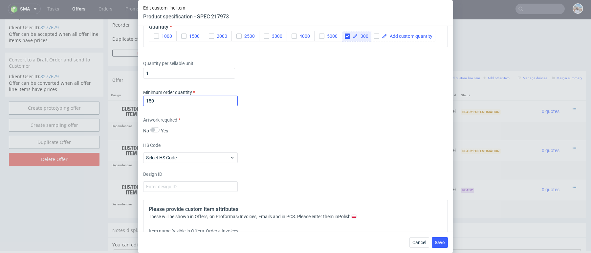
type textarea "(Podstawa kartonu) x 300 szt. (KT 732_14971_K_V1)"
click at [207, 103] on input "150" at bounding box center [190, 101] width 95 height 11
type input "300"
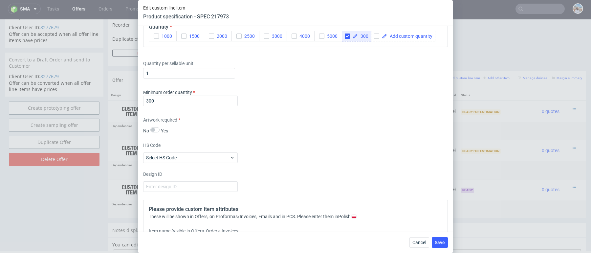
click at [353, 142] on div "HS Code Select HS Code" at bounding box center [295, 152] width 305 height 21
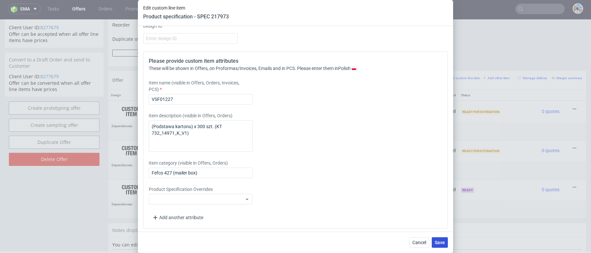
click at [443, 240] on span "Save" at bounding box center [440, 242] width 10 height 5
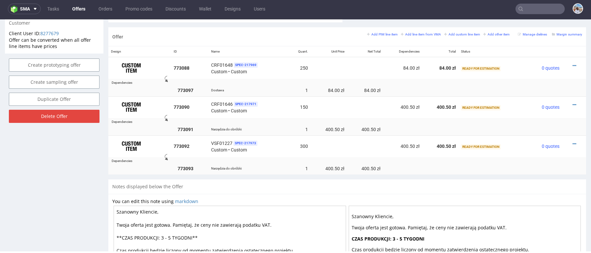
scroll to position [371, 0]
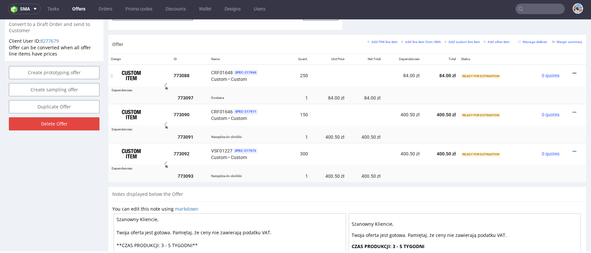
click at [572, 74] on link at bounding box center [574, 73] width 4 height 5
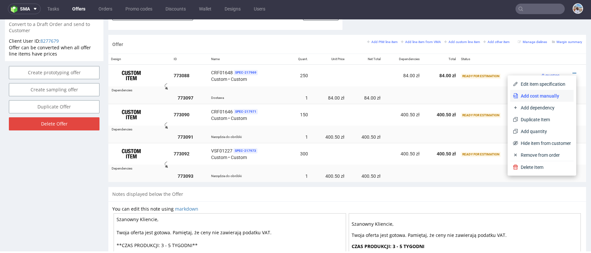
click at [528, 97] on span "Add cost manually" at bounding box center [544, 96] width 53 height 7
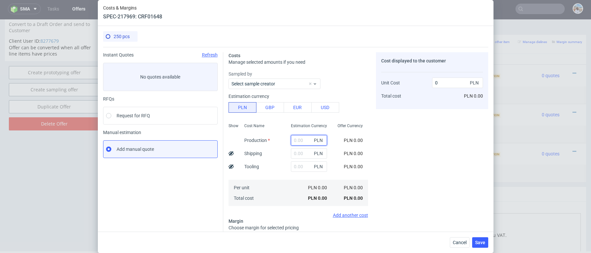
click at [312, 139] on input "text" at bounding box center [309, 140] width 36 height 11
paste input "387.5"
type input "387.5"
type input "1.55"
click at [299, 154] on input "text" at bounding box center [309, 153] width 36 height 11
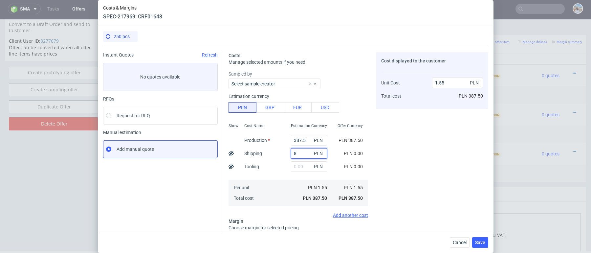
type input "84"
type input "1.89"
type input "84"
click at [230, 153] on icon at bounding box center [230, 153] width 5 height 5
type input "1.55"
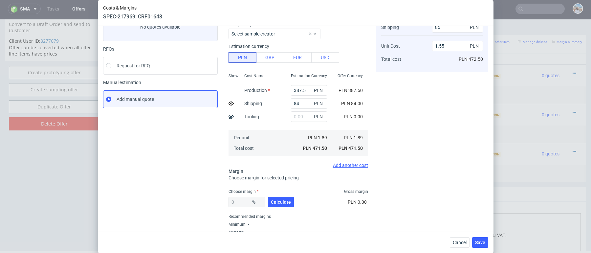
scroll to position [66, 0]
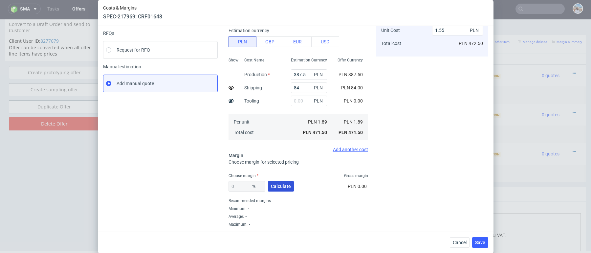
click at [281, 187] on span "Calculate" at bounding box center [281, 186] width 20 height 5
type input "54.01"
type input "3.76"
click at [244, 184] on input "54.01" at bounding box center [246, 186] width 37 height 11
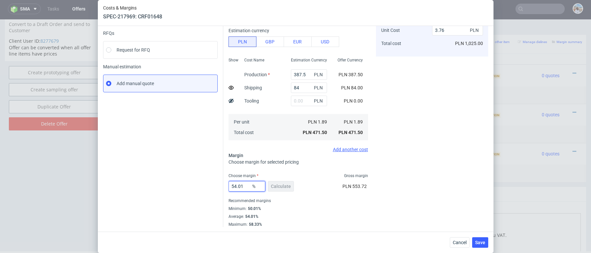
click at [244, 184] on input "54.01" at bounding box center [246, 186] width 37 height 11
type input "40"
type input "2.81"
type input "40"
click at [175, 157] on div "Instant Quotes Refresh No quotes available RFQs Request for RFQ Manual estimati…" at bounding box center [163, 131] width 120 height 288
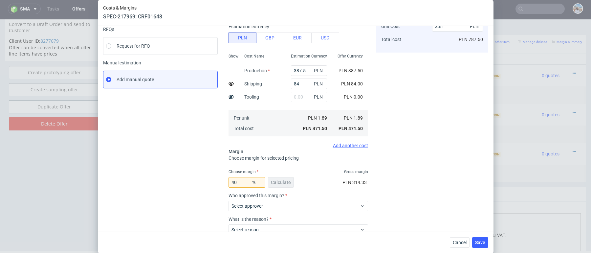
scroll to position [113, 0]
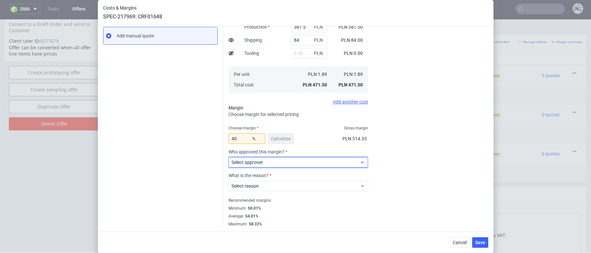
click at [256, 161] on label "Select approver" at bounding box center [247, 162] width 32 height 5
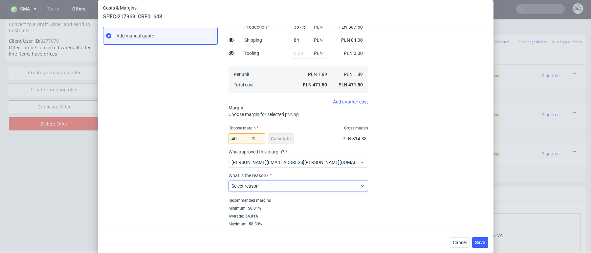
click at [273, 188] on span "Select reason" at bounding box center [295, 186] width 129 height 7
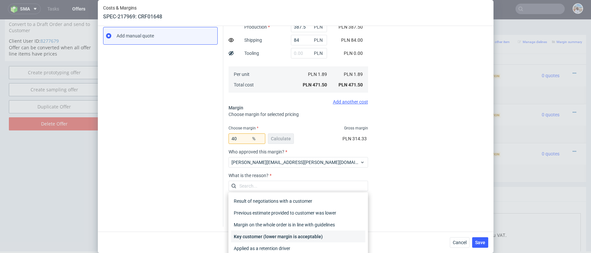
click at [283, 239] on div "Key customer (lower margin is acceptable)" at bounding box center [298, 236] width 134 height 12
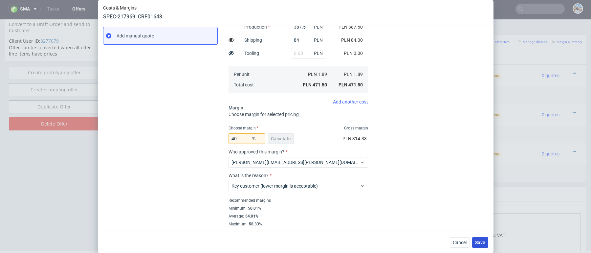
click at [479, 246] on button "Save" at bounding box center [480, 242] width 16 height 11
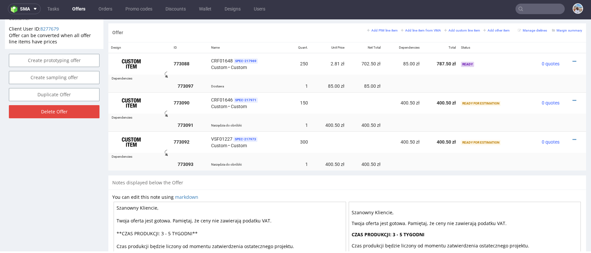
scroll to position [384, 0]
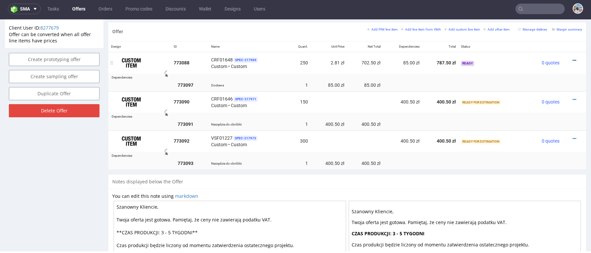
click at [572, 58] on icon at bounding box center [574, 60] width 4 height 5
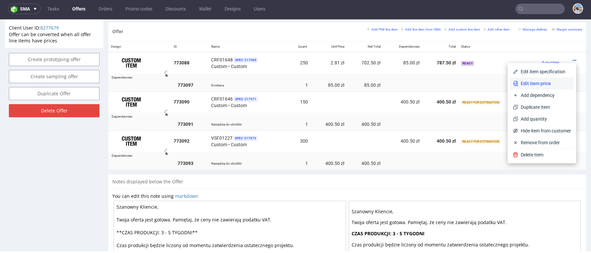
click at [542, 86] on span "Edit item price" at bounding box center [544, 83] width 53 height 7
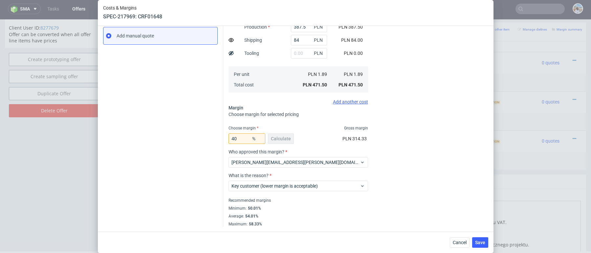
scroll to position [0, 0]
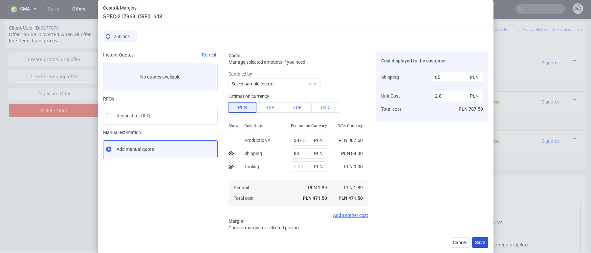
click at [479, 244] on span "Save" at bounding box center [480, 242] width 10 height 5
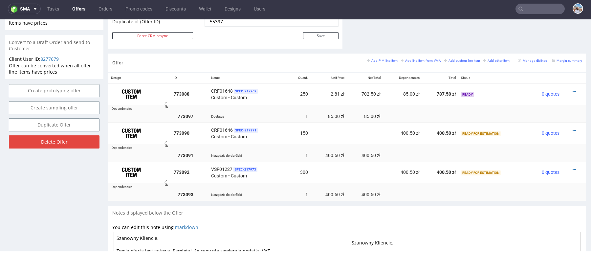
scroll to position [355, 0]
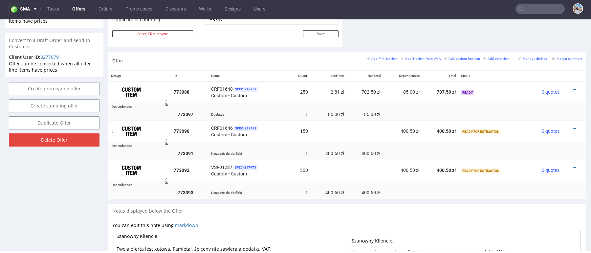
click at [565, 125] on div at bounding box center [572, 128] width 15 height 7
click at [572, 128] on icon at bounding box center [574, 128] width 4 height 5
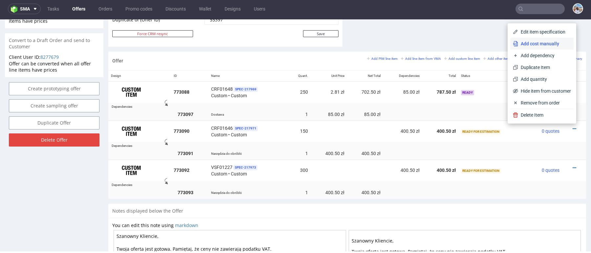
click at [523, 42] on span "Add cost manually" at bounding box center [544, 43] width 53 height 7
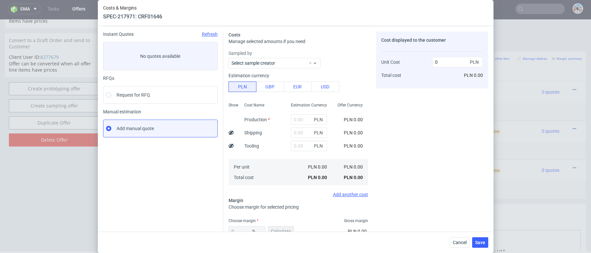
scroll to position [0, 0]
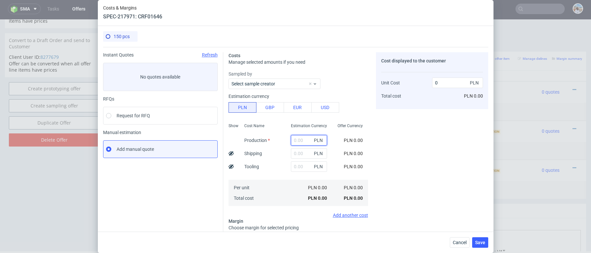
click at [302, 135] on input "text" at bounding box center [309, 140] width 36 height 11
paste input "232.5"
type input "232.5"
click at [297, 156] on input "text" at bounding box center [309, 153] width 36 height 11
type input "1.55"
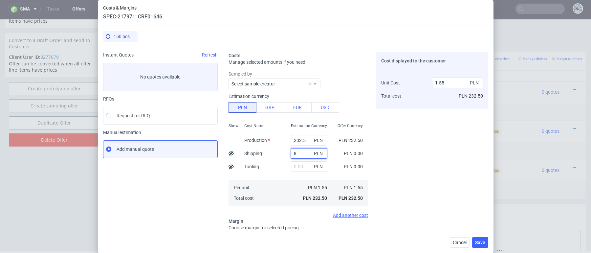
type input "84"
type input "2.11"
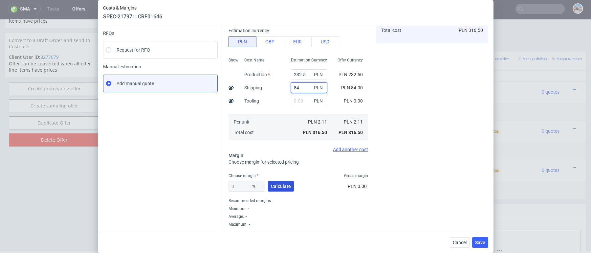
type input "84"
click at [283, 184] on span "Calculate" at bounding box center [281, 186] width 20 height 5
type input "56.67"
type input "4.87"
click at [236, 184] on input "56.67" at bounding box center [246, 186] width 37 height 11
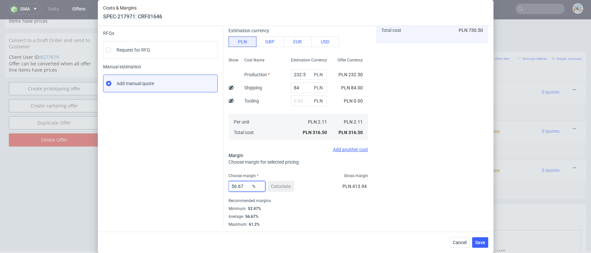
click at [236, 184] on input "56.67" at bounding box center [246, 186] width 37 height 11
type input "30"
type input "3.01"
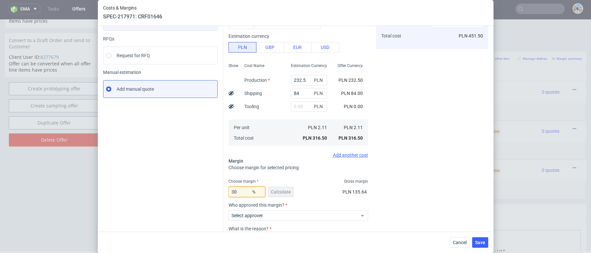
scroll to position [91, 0]
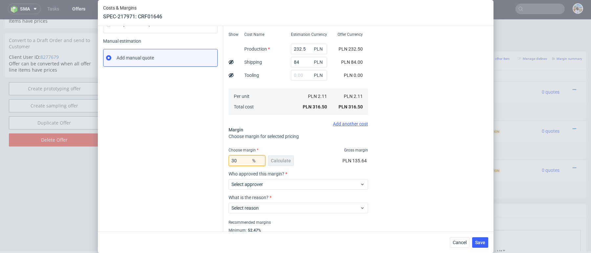
type input "3"
type input "40"
type input "3.52"
type input "40"
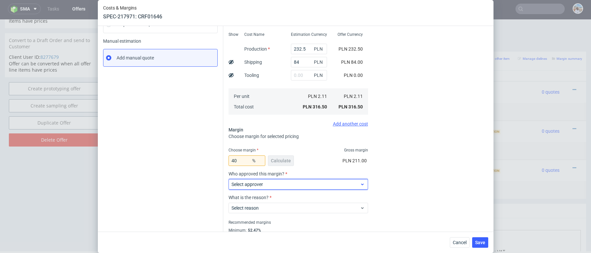
click at [270, 184] on span "Select approver" at bounding box center [295, 184] width 129 height 7
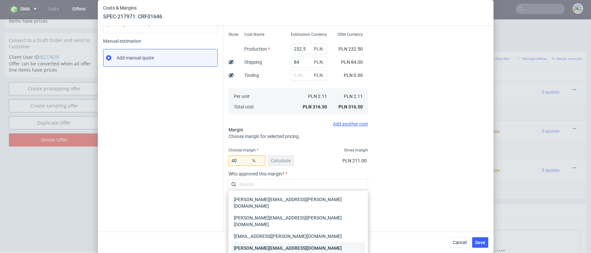
scroll to position [25, 0]
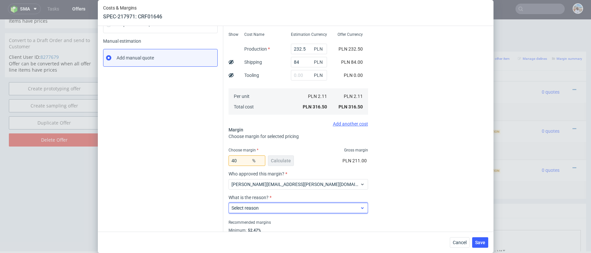
click at [277, 210] on span "Select reason" at bounding box center [295, 207] width 129 height 7
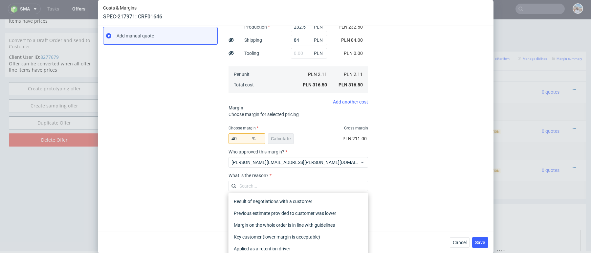
scroll to position [113, 0]
click at [257, 238] on div "Key customer (lower margin is acceptable)" at bounding box center [298, 237] width 134 height 12
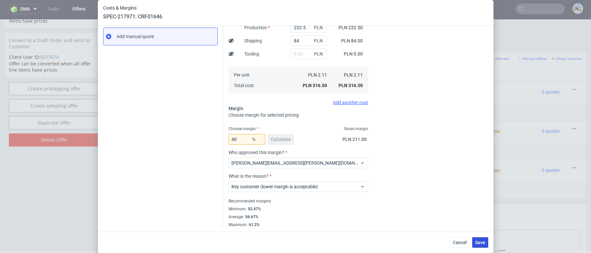
click at [482, 240] on span "Save" at bounding box center [480, 242] width 10 height 5
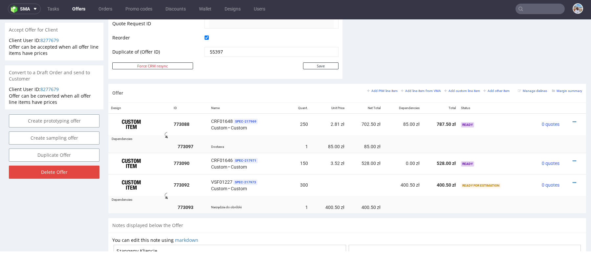
scroll to position [337, 0]
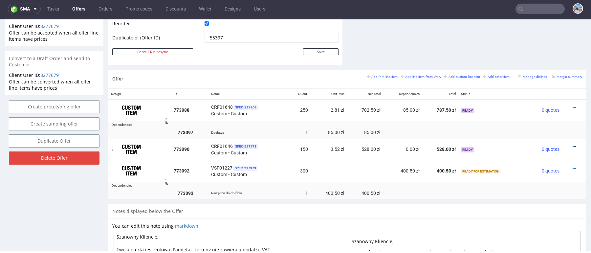
click at [572, 145] on icon at bounding box center [574, 146] width 4 height 5
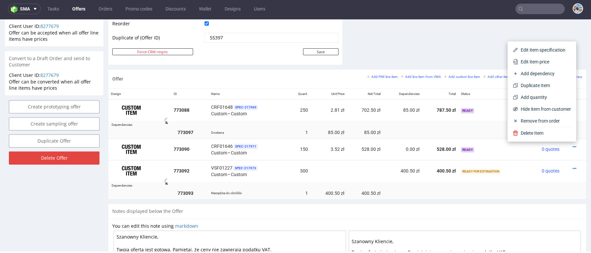
click at [535, 62] on span "Edit item price" at bounding box center [544, 61] width 53 height 7
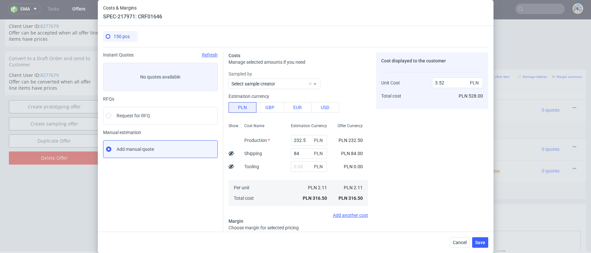
click at [229, 153] on icon at bounding box center [230, 153] width 5 height 5
type input "2.96"
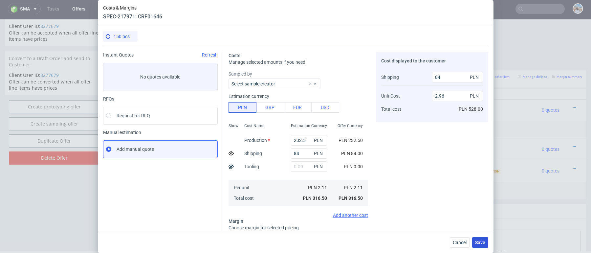
click at [479, 242] on span "Save" at bounding box center [480, 242] width 10 height 5
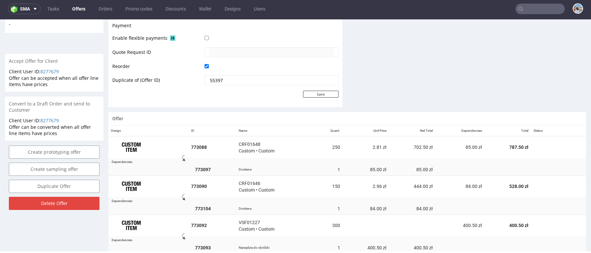
scroll to position [299, 0]
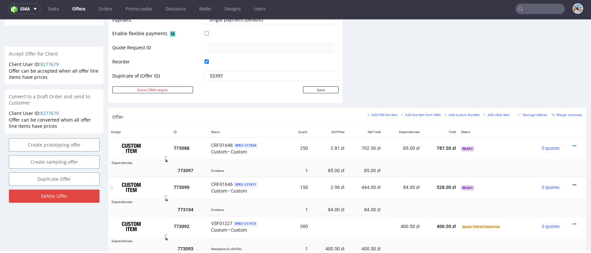
click at [572, 184] on icon at bounding box center [574, 185] width 4 height 5
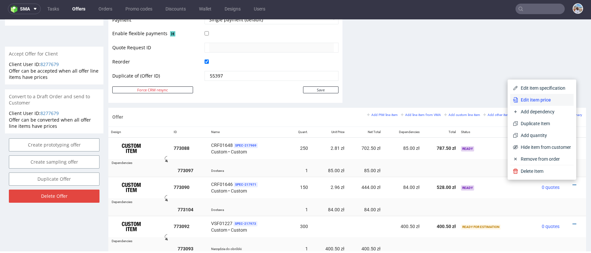
click at [528, 99] on span "Edit item price" at bounding box center [544, 100] width 53 height 7
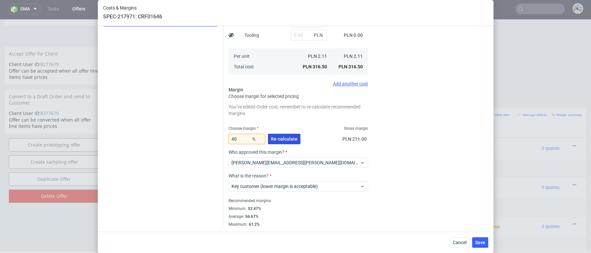
click at [275, 137] on span "Re-calculate" at bounding box center [284, 139] width 27 height 5
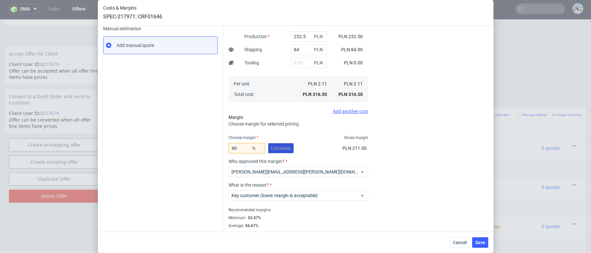
scroll to position [113, 0]
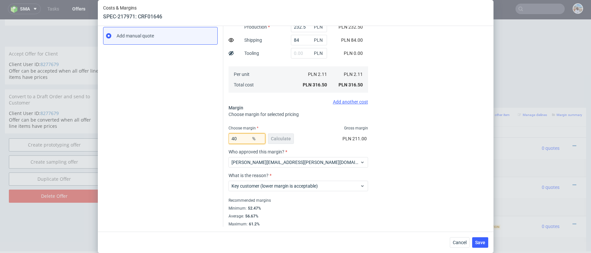
click at [245, 137] on input "40" at bounding box center [246, 138] width 37 height 11
type input "5"
type input "1.66"
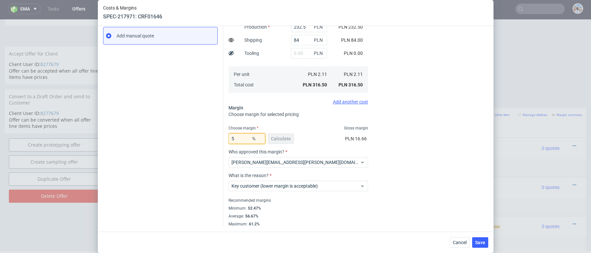
type input "53"
type input "3.93"
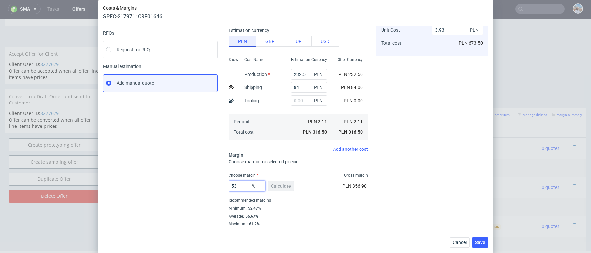
type input "53"
click at [204, 155] on div "Instant Quotes Refresh No quotes available RFQs Request for RFQ Manual estimati…" at bounding box center [163, 106] width 120 height 240
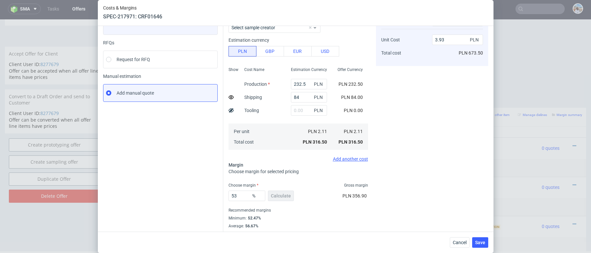
scroll to position [52, 0]
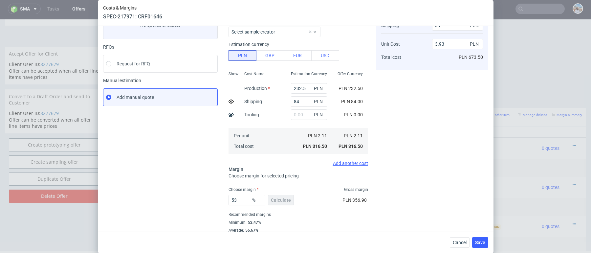
click at [490, 238] on div "Cancel Save" at bounding box center [296, 241] width 396 height 21
click at [488, 240] on button "Save" at bounding box center [480, 242] width 16 height 11
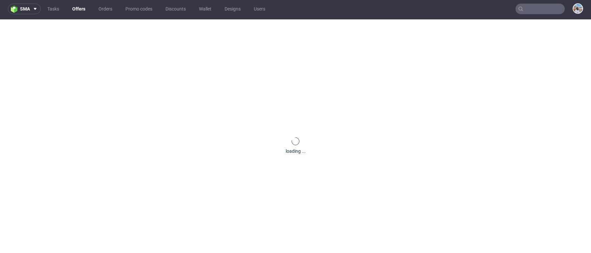
scroll to position [0, 0]
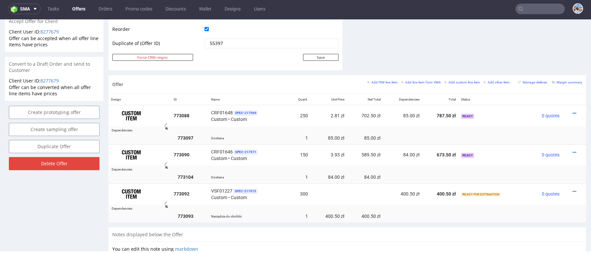
scroll to position [358, 0]
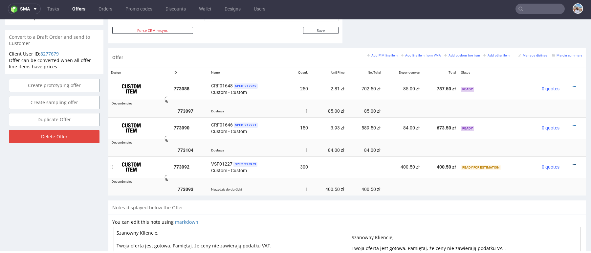
click at [572, 162] on icon at bounding box center [574, 164] width 4 height 5
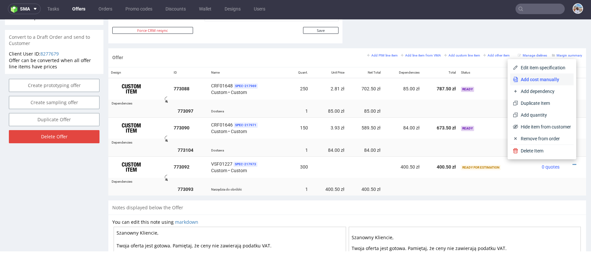
click at [525, 80] on span "Add cost manually" at bounding box center [544, 79] width 53 height 7
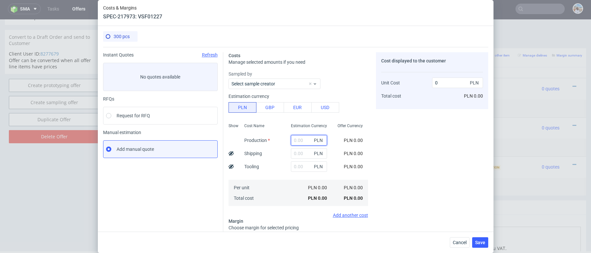
click at [296, 144] on input "text" at bounding box center [309, 140] width 36 height 11
paste input "465"
type input "465"
click at [292, 150] on input "text" at bounding box center [309, 153] width 36 height 11
type input "1.55"
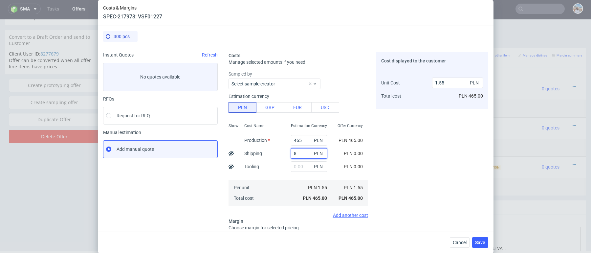
type input "84"
type input "1.83"
type input "84"
click at [252, 164] on label "Tooling" at bounding box center [251, 166] width 15 height 5
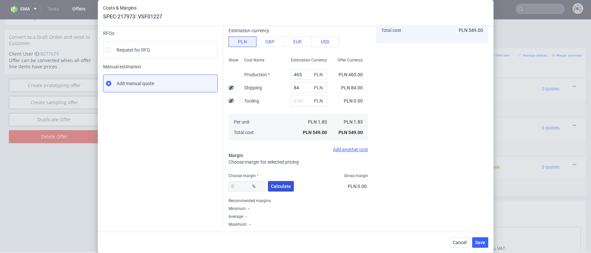
click at [291, 186] on button "Calculate" at bounding box center [281, 186] width 26 height 11
type input "53"
type input "3.89"
click at [248, 186] on input "53" at bounding box center [246, 186] width 37 height 11
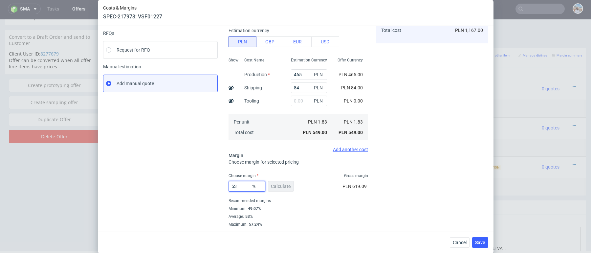
click at [248, 186] on input "53" at bounding box center [246, 186] width 37 height 11
type input "50"
type input "3.66"
click at [177, 167] on div "Instant Quotes Refresh No quotes available RFQs Request for RFQ Manual estimati…" at bounding box center [163, 107] width 120 height 240
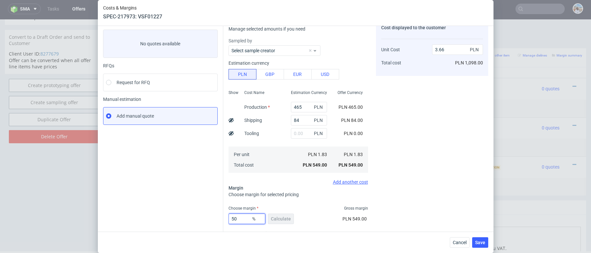
click at [243, 216] on input "50" at bounding box center [246, 218] width 37 height 11
type input "30"
type input "2.61"
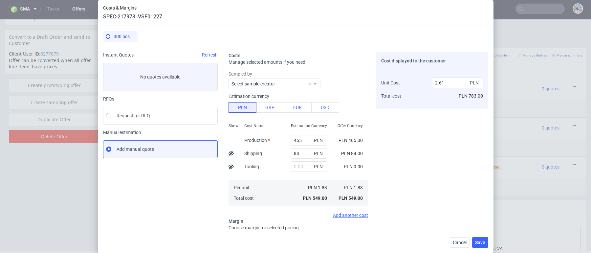
scroll to position [113, 0]
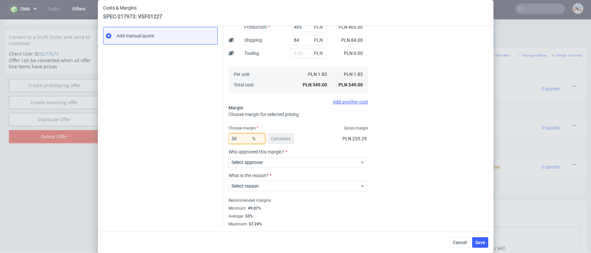
click at [243, 138] on input "30" at bounding box center [246, 138] width 37 height 11
type input "32"
type input "2.69"
click at [186, 153] on div "Instant Quotes Refresh No quotes available RFQs Request for RFQ Manual estimati…" at bounding box center [163, 83] width 120 height 288
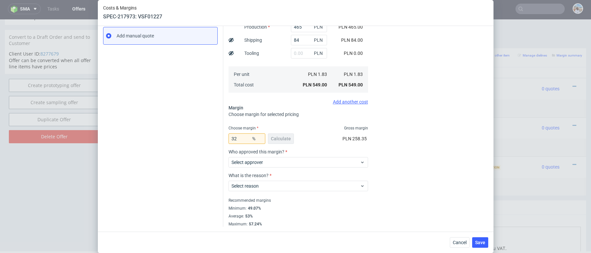
scroll to position [77, 0]
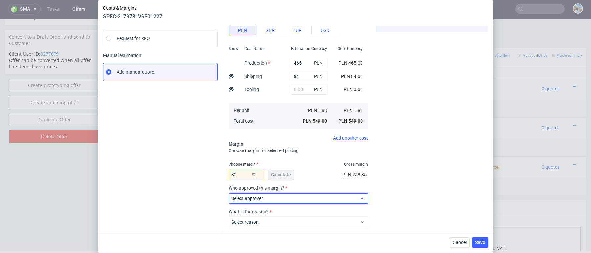
click at [272, 193] on div "Select approver" at bounding box center [298, 198] width 140 height 11
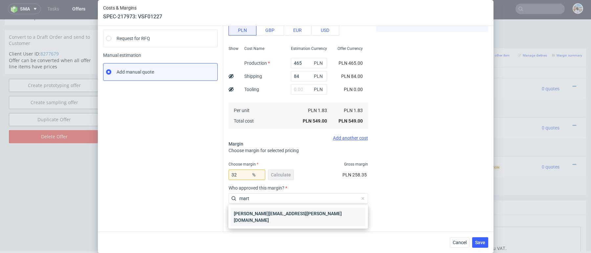
type input "mart"
click at [282, 212] on div "[PERSON_NAME][EMAIL_ADDRESS][PERSON_NAME][DOMAIN_NAME]" at bounding box center [298, 216] width 134 height 18
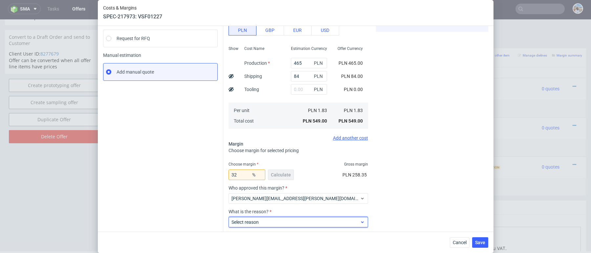
click at [287, 221] on span "Select reason" at bounding box center [295, 222] width 129 height 7
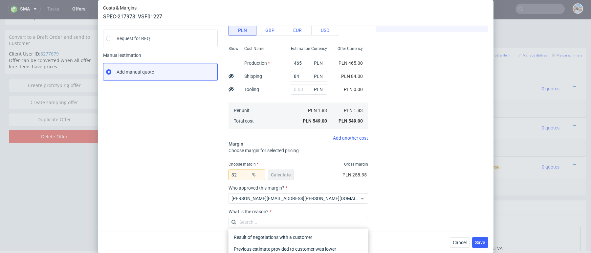
scroll to position [113, 0]
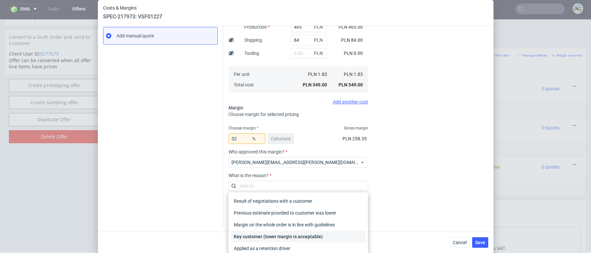
click at [286, 235] on div "Key customer (lower margin is acceptable)" at bounding box center [298, 236] width 134 height 12
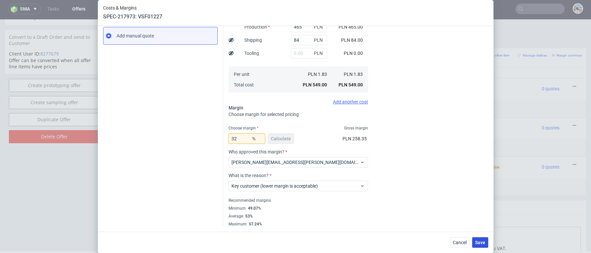
click at [478, 242] on span "Save" at bounding box center [480, 242] width 10 height 5
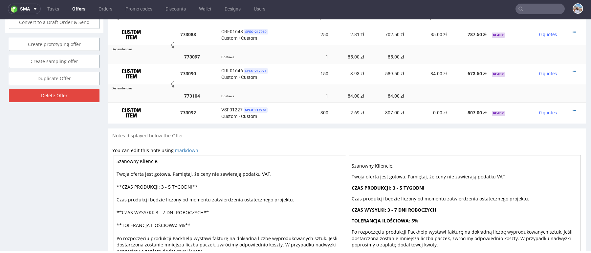
scroll to position [318, 0]
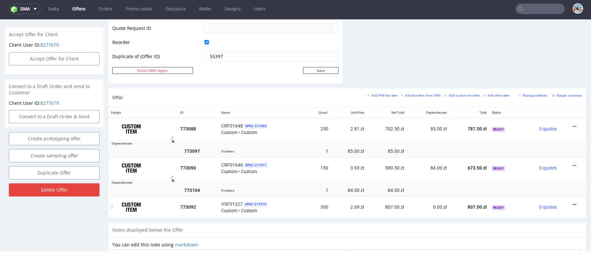
click at [572, 202] on icon at bounding box center [574, 204] width 4 height 5
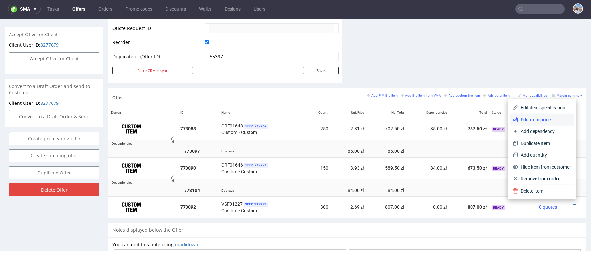
click at [528, 118] on span "Edit item price" at bounding box center [544, 119] width 53 height 7
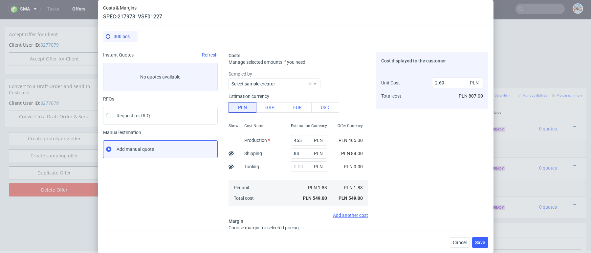
click at [226, 152] on div "Costs Manage selected amounts if you need Sampled by Select sample creator Esti…" at bounding box center [355, 193] width 265 height 293
click at [227, 151] on div "Costs Manage selected amounts if you need Sampled by Select sample creator Esti…" at bounding box center [355, 193] width 265 height 293
click at [231, 152] on icon at bounding box center [230, 153] width 5 height 5
type input "2.41"
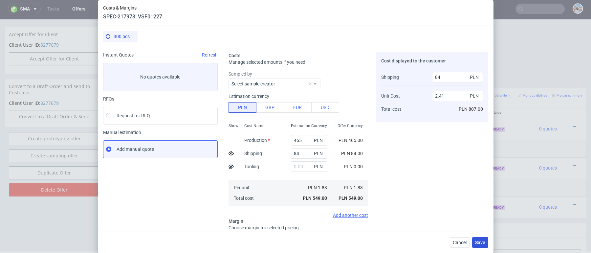
click at [476, 242] on span "Save" at bounding box center [480, 242] width 10 height 5
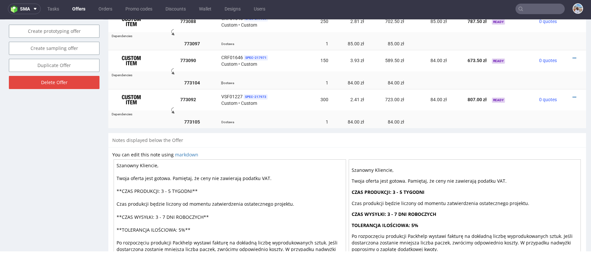
scroll to position [472, 0]
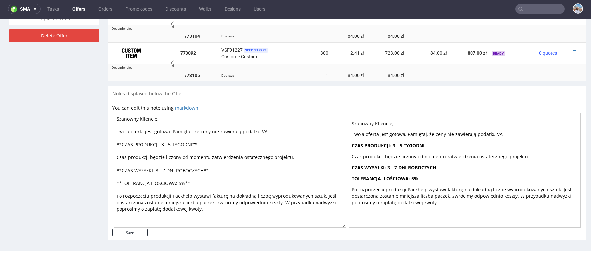
drag, startPoint x: 195, startPoint y: 208, endPoint x: 97, endPoint y: 97, distance: 148.1
paste textarea "[PERSON_NAME], Twoja oferta jest gotowa. Pamiętaj, że ceny nie zawierają podatk…"
drag, startPoint x: 133, startPoint y: 129, endPoint x: 89, endPoint y: 128, distance: 43.7
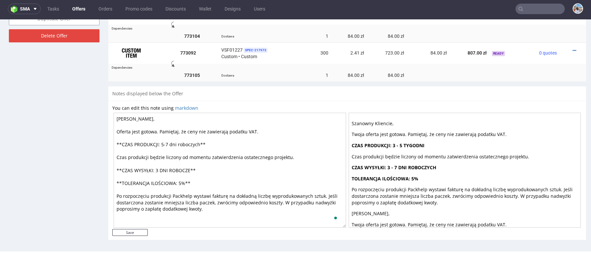
click at [208, 127] on textarea "[PERSON_NAME], Oferta jest gotowa. Pamiętaj, że ceny nie zawierają podatku VAT.…" at bounding box center [230, 170] width 232 height 115
drag, startPoint x: 176, startPoint y: 130, endPoint x: 167, endPoint y: 130, distance: 9.5
click at [167, 130] on textarea "[PERSON_NAME], Oferta jest gotowa. Pamiętaj, że ceny nie zawierają podatku VAT.…" at bounding box center [230, 170] width 232 height 115
click at [217, 145] on textarea "[PERSON_NAME], Oferta jest gotowa. Proszę pamiętać, że ceny nie zawierają podat…" at bounding box center [230, 170] width 232 height 115
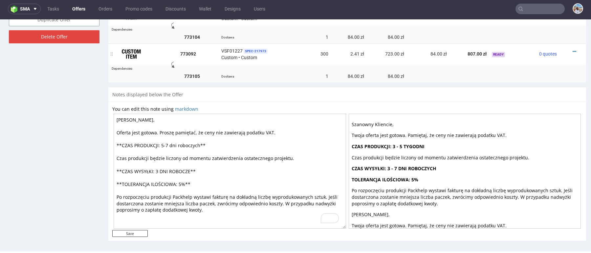
scroll to position [468, 0]
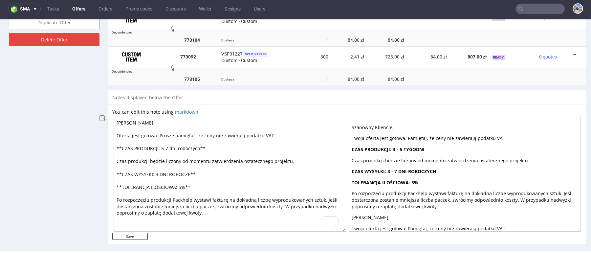
drag, startPoint x: 210, startPoint y: 148, endPoint x: 111, endPoint y: 145, distance: 99.2
click at [111, 145] on div "You can edit this note using markdown [PERSON_NAME], Oferta jest gotowa. Proszę…" at bounding box center [347, 173] width 478 height 139
click at [198, 204] on textarea "[PERSON_NAME], Oferta jest gotowa. Proszę pamiętać, że ceny nie zawierają podat…" at bounding box center [230, 174] width 232 height 115
drag, startPoint x: 207, startPoint y: 215, endPoint x: 107, endPoint y: 141, distance: 124.9
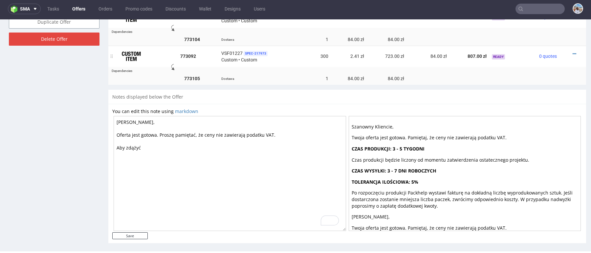
scroll to position [463, 0]
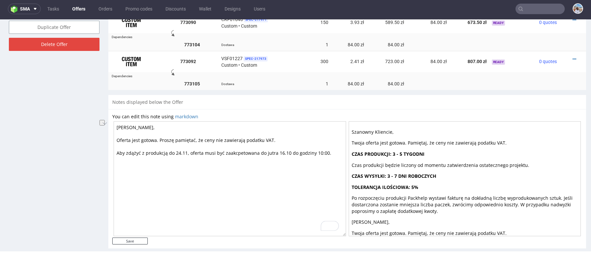
drag, startPoint x: 327, startPoint y: 150, endPoint x: 86, endPoint y: 150, distance: 240.9
click at [126, 153] on textarea "[PERSON_NAME], Oferta jest gotowa. Proszę pamiętać, że ceny nie zawierają podat…" at bounding box center [230, 178] width 232 height 115
click at [117, 153] on textarea "[PERSON_NAME], Oferta jest gotowa. Proszę pamiętać, że ceny nie zawierają podat…" at bounding box center [230, 178] width 232 height 115
click at [327, 153] on textarea "[PERSON_NAME], Oferta jest gotowa. Proszę pamiętać, że ceny nie zawierają podat…" at bounding box center [230, 178] width 232 height 115
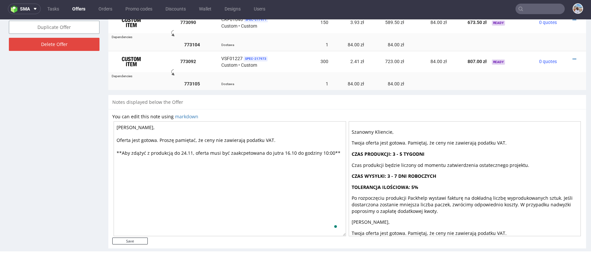
click at [269, 202] on textarea "[PERSON_NAME], Oferta jest gotowa. Proszę pamiętać, że ceny nie zawierają podat…" at bounding box center [230, 178] width 232 height 115
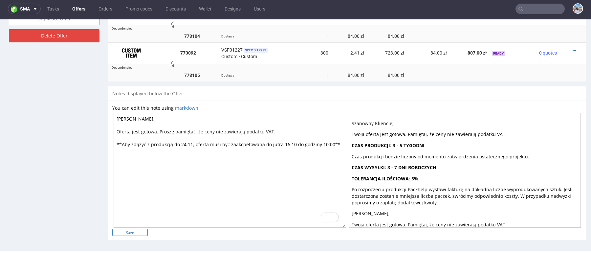
type textarea "[PERSON_NAME], Oferta jest gotowa. Proszę pamiętać, że ceny nie zawierają podat…"
click at [138, 230] on input "Save" at bounding box center [129, 232] width 35 height 7
type input "In progress..."
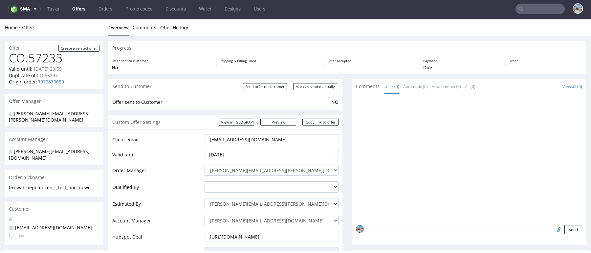
scroll to position [0, 0]
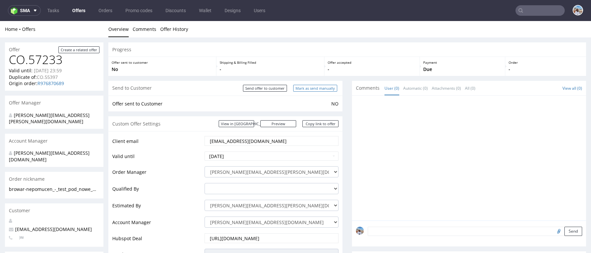
click at [306, 89] on input "Mark as send manually" at bounding box center [315, 88] width 44 height 7
type input "In progress..."
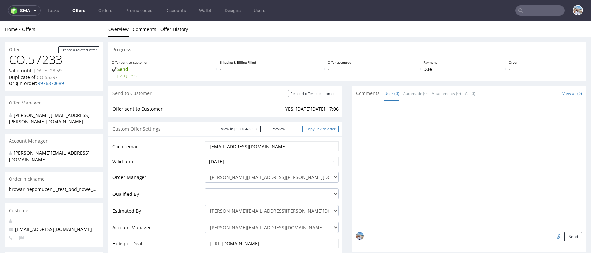
click at [308, 130] on link "Copy link to offer" at bounding box center [320, 128] width 36 height 7
click at [307, 95] on input "Re-send offer to customer" at bounding box center [312, 92] width 49 height 7
type input "In progress..."
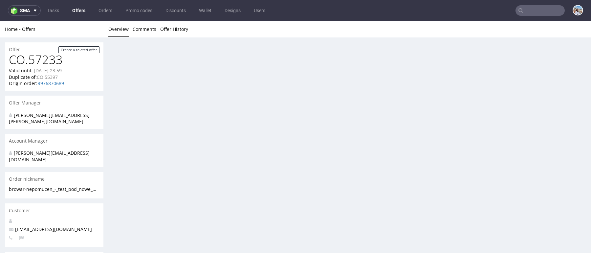
scroll to position [0, 0]
